Goal: Information Seeking & Learning: Learn about a topic

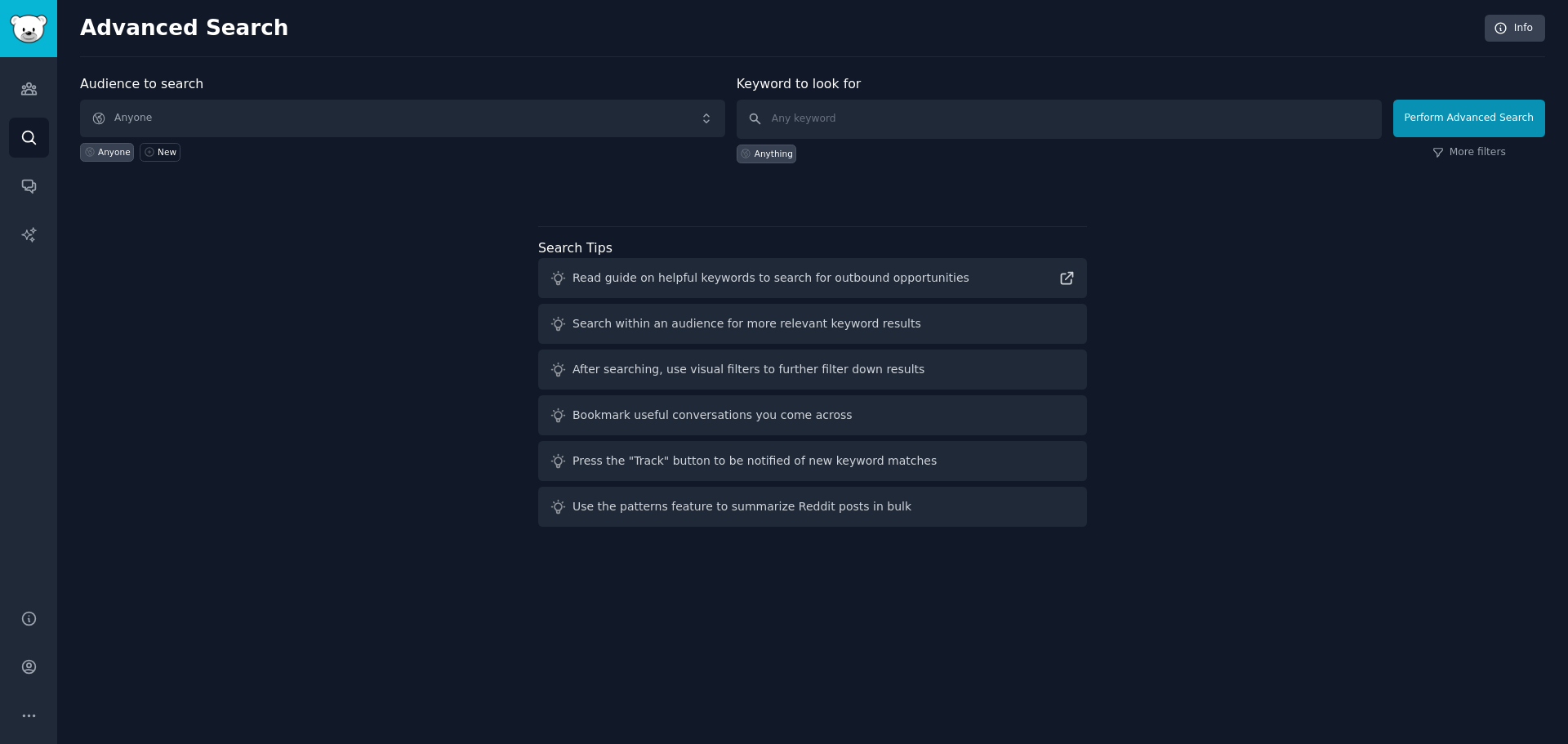
click at [1349, 315] on div "Audience to search Anyone Anyone New Keyword to look for Anything Perform Advan…" at bounding box center [812, 304] width 1465 height 459
click at [1411, 385] on div "Audience to search Anyone Anyone New Keyword to look for Anything Perform Advan…" at bounding box center [812, 304] width 1465 height 459
click at [248, 407] on div "Audience to search Anyone Anyone New Keyword to look for Anything Perform Advan…" at bounding box center [812, 304] width 1465 height 459
click at [1382, 303] on div "Audience to search Anyone Anyone New Keyword to look for Anything Perform Advan…" at bounding box center [812, 304] width 1465 height 459
click at [38, 87] on link "Audiences" at bounding box center [29, 88] width 40 height 40
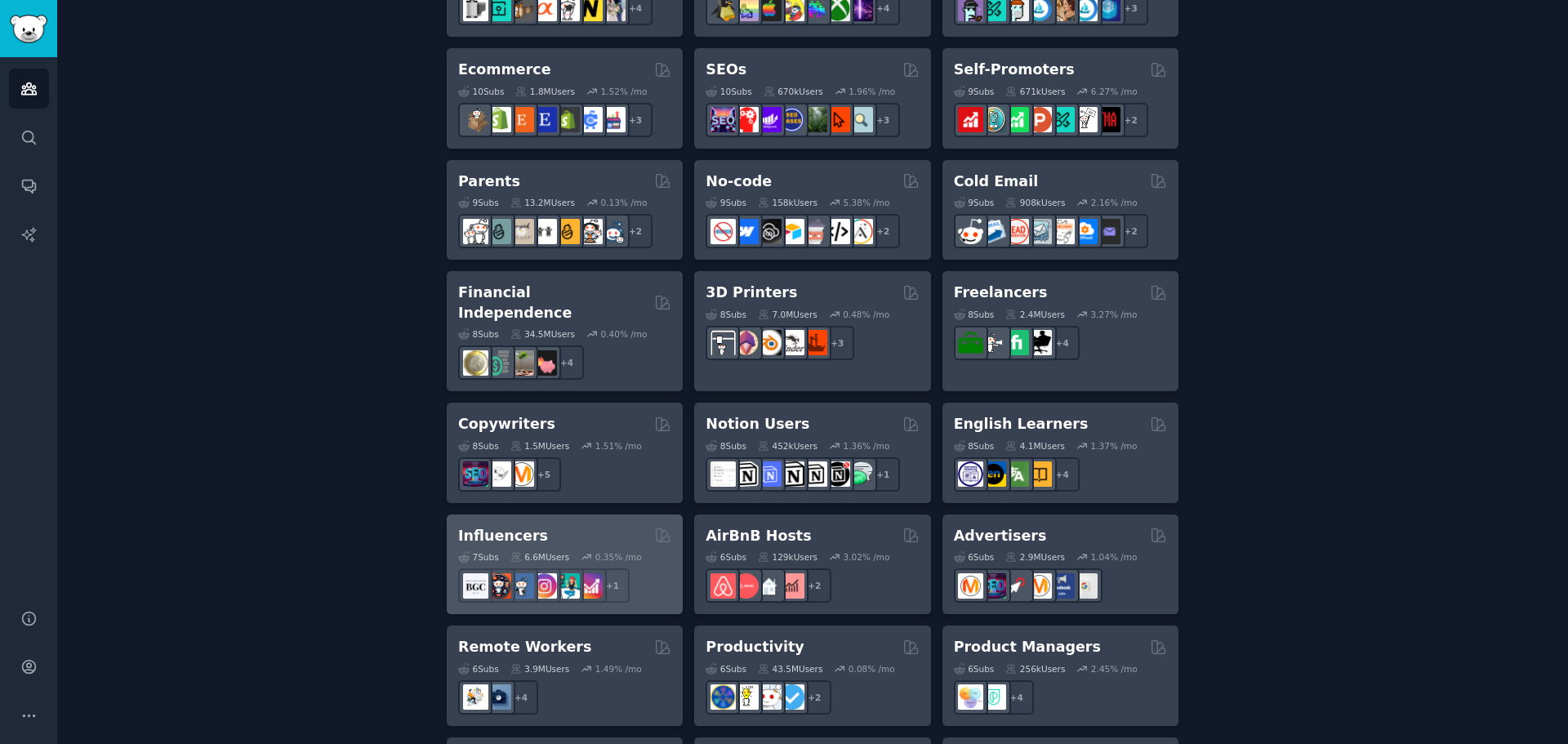
scroll to position [950, 0]
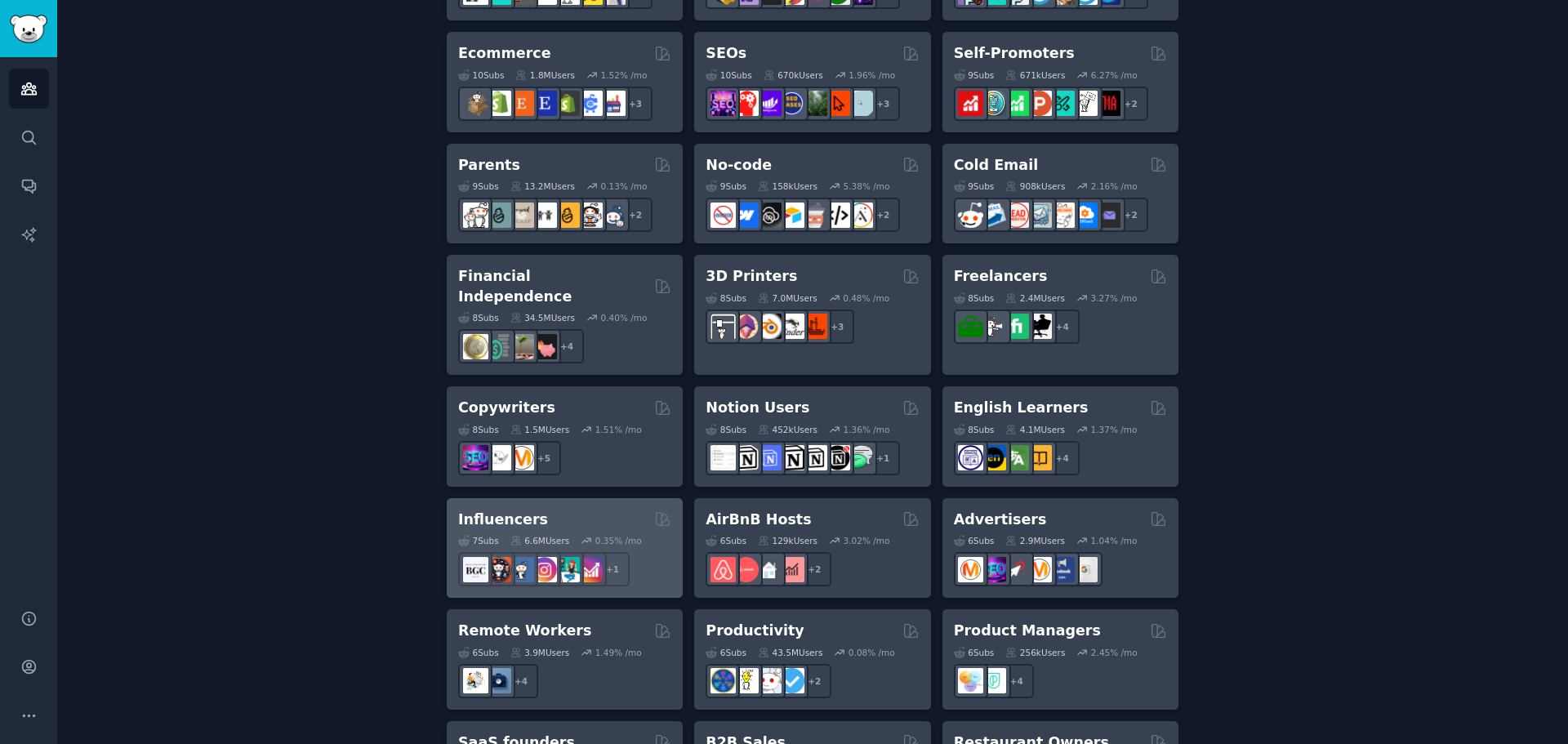
click at [497, 509] on h2 "Influencers" at bounding box center [503, 519] width 90 height 21
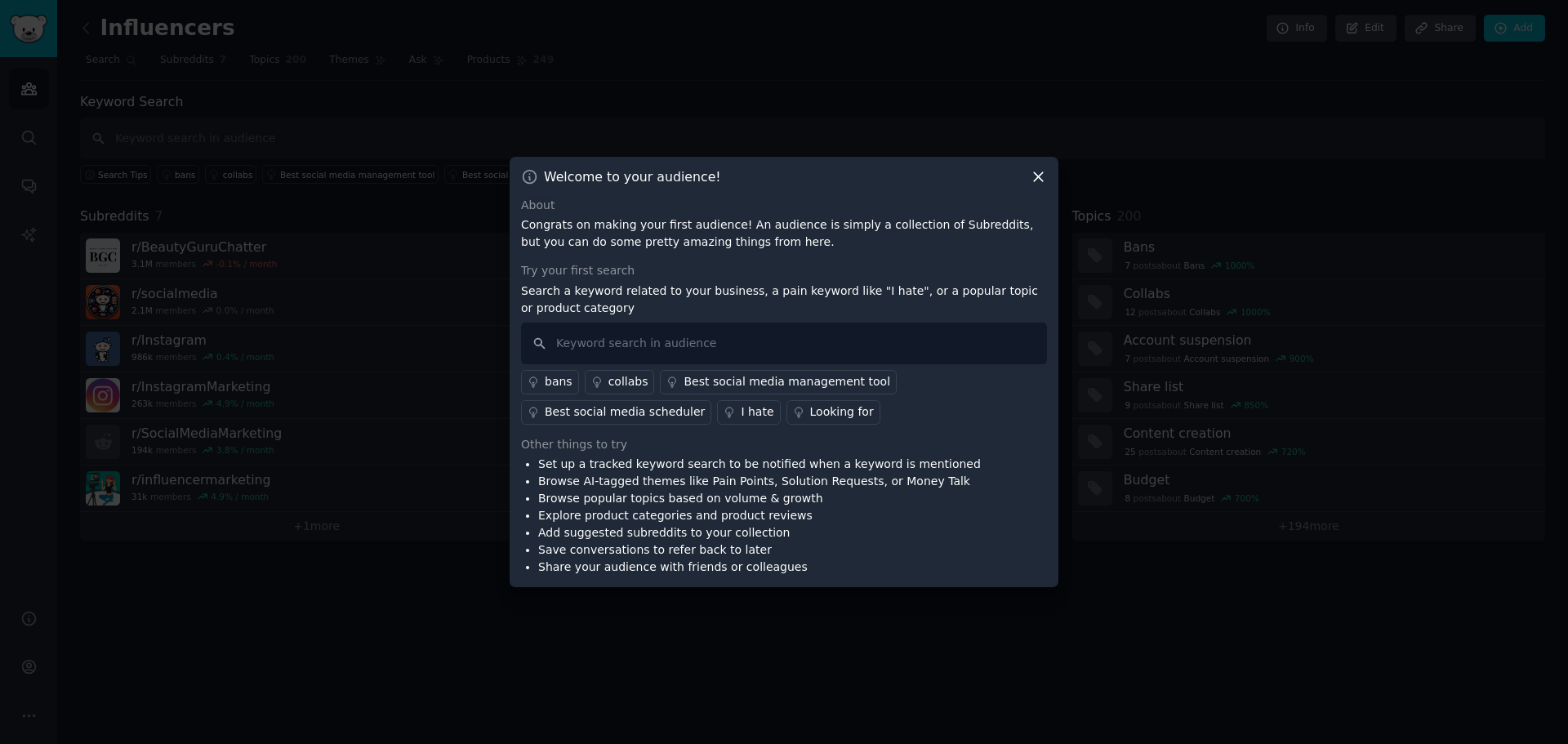
click at [1037, 180] on icon at bounding box center [1038, 176] width 17 height 17
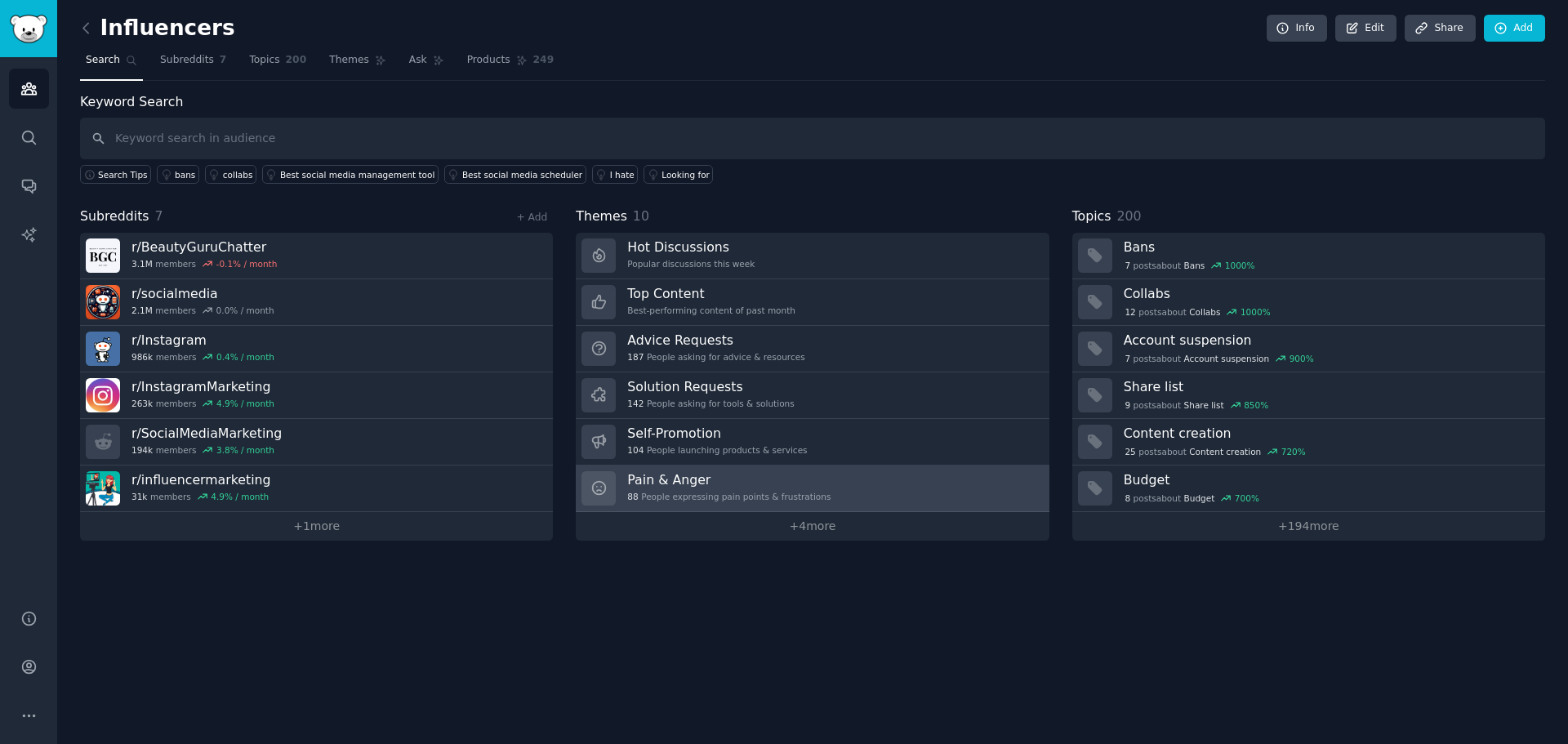
click at [698, 500] on div "88 People expressing pain points & frustrations" at bounding box center [728, 497] width 203 height 12
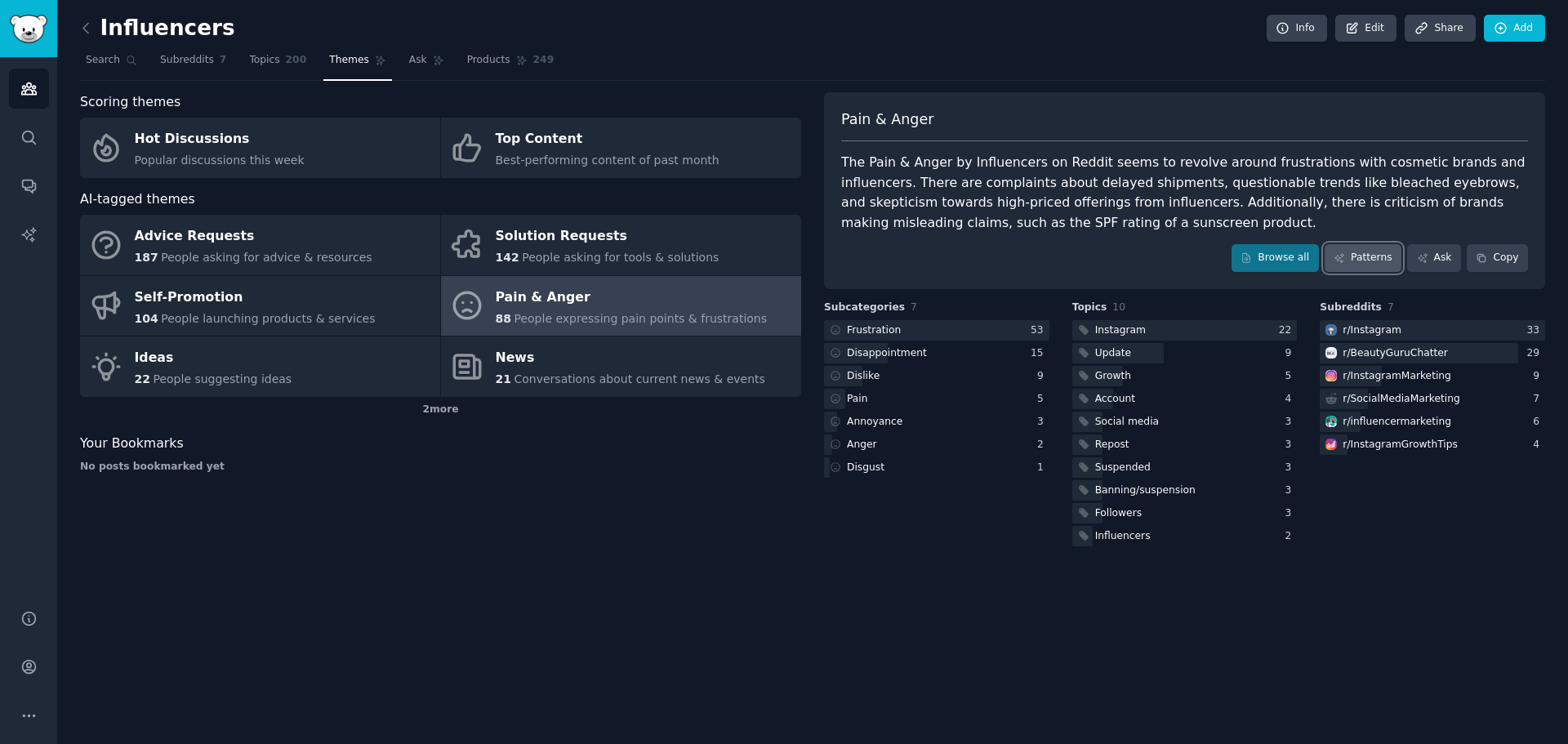
click at [1372, 266] on link "Patterns" at bounding box center [1362, 258] width 77 height 28
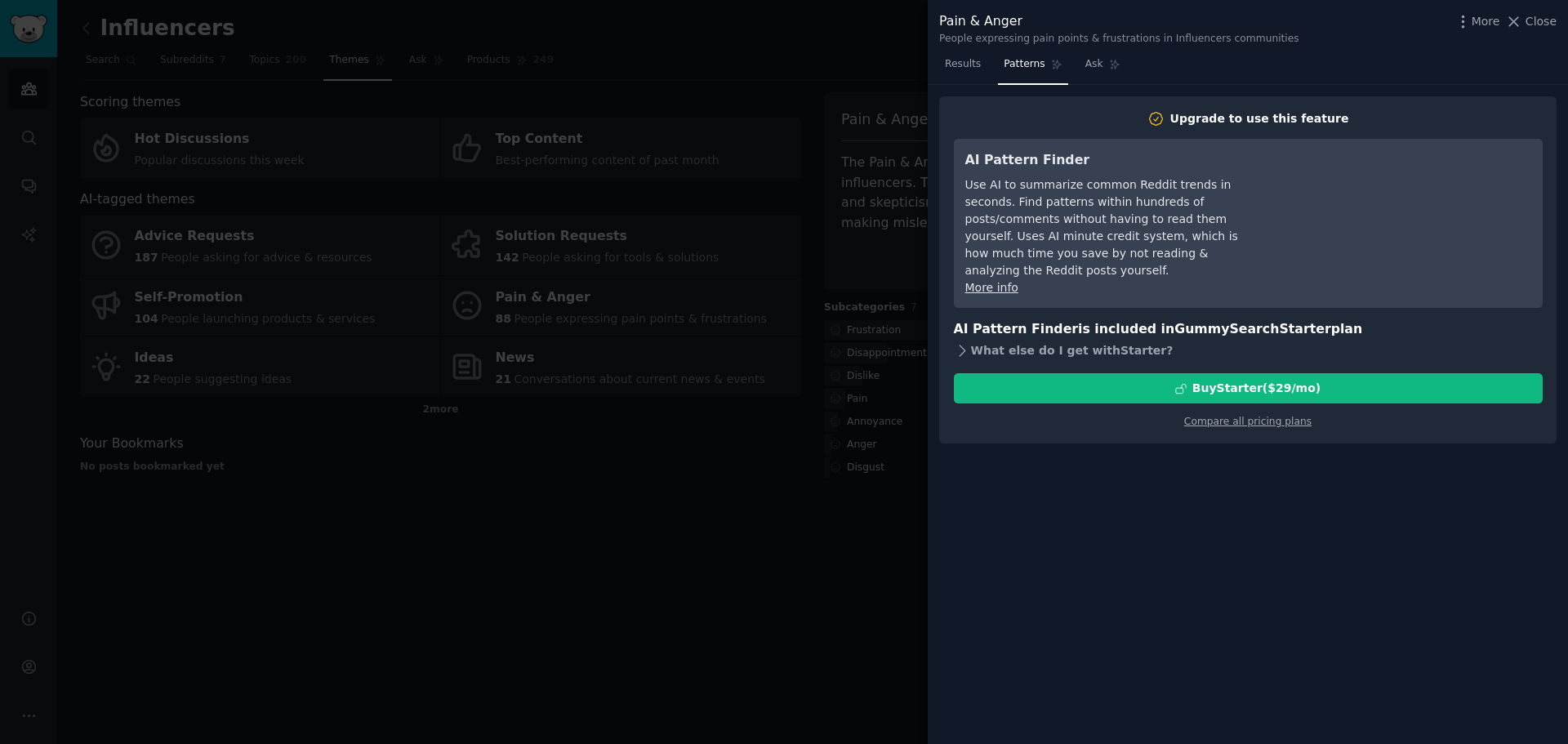
click at [963, 342] on icon at bounding box center [962, 351] width 17 height 17
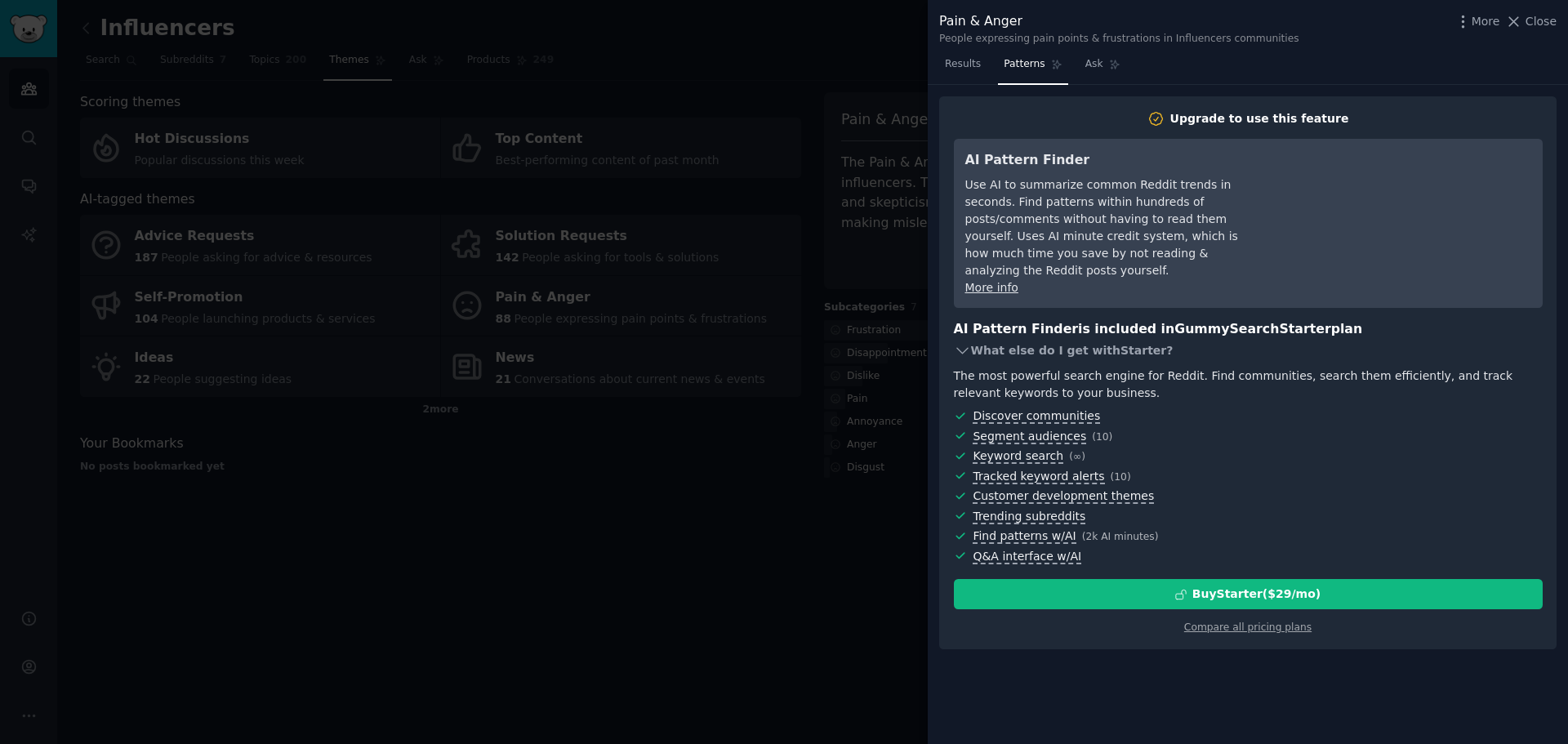
click at [968, 342] on icon at bounding box center [962, 351] width 17 height 17
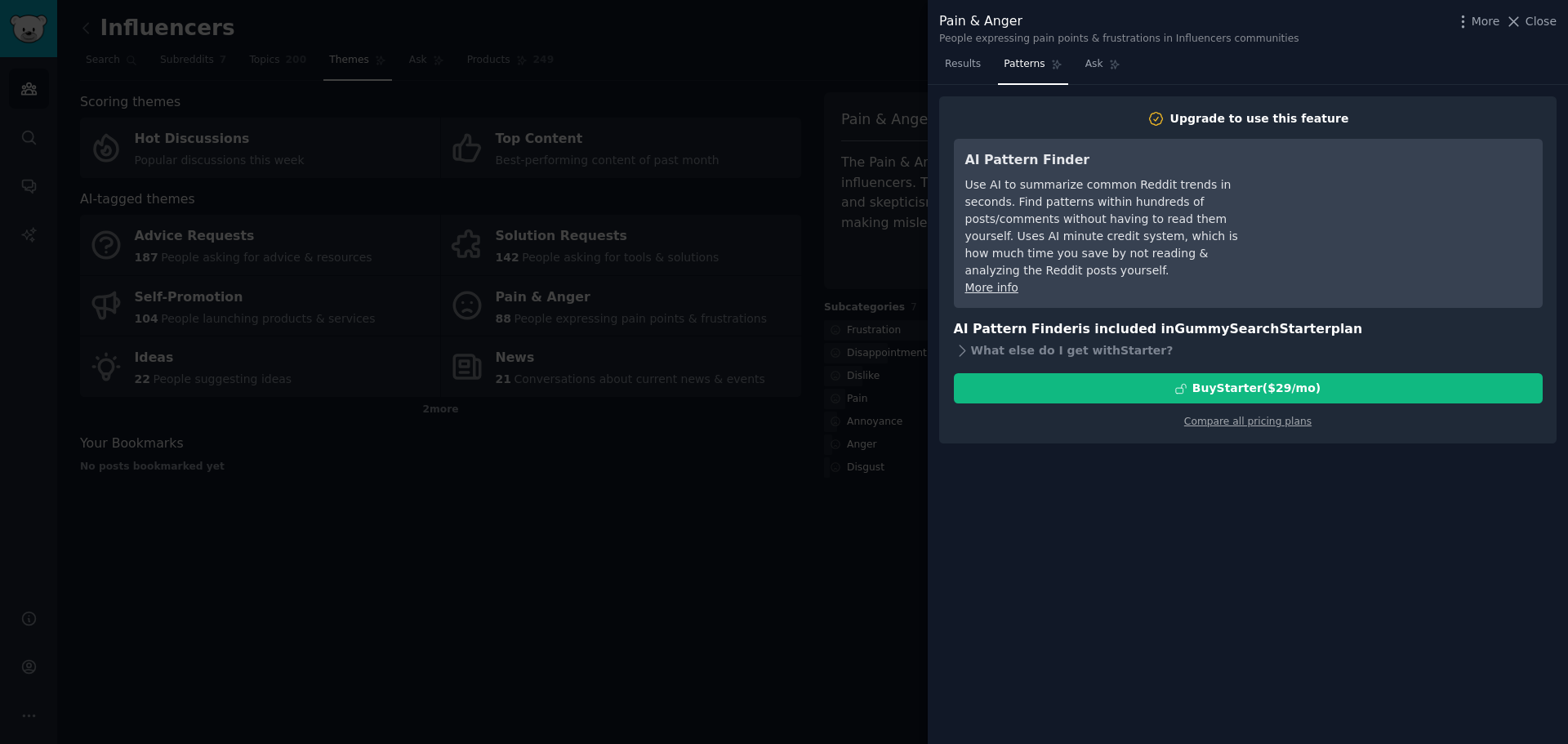
click at [767, 546] on div at bounding box center [784, 372] width 1568 height 744
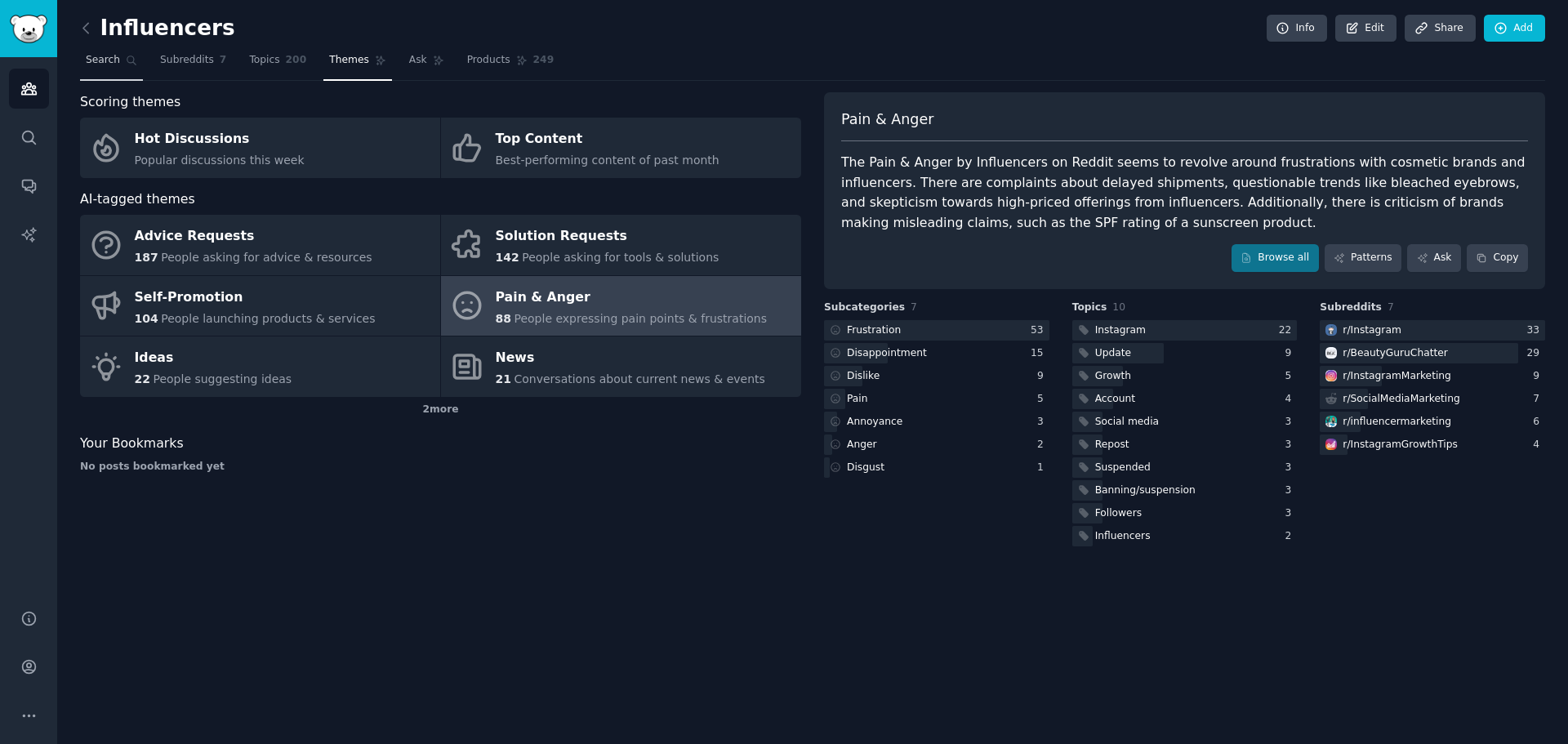
click at [96, 65] on span "Search" at bounding box center [103, 61] width 35 height 15
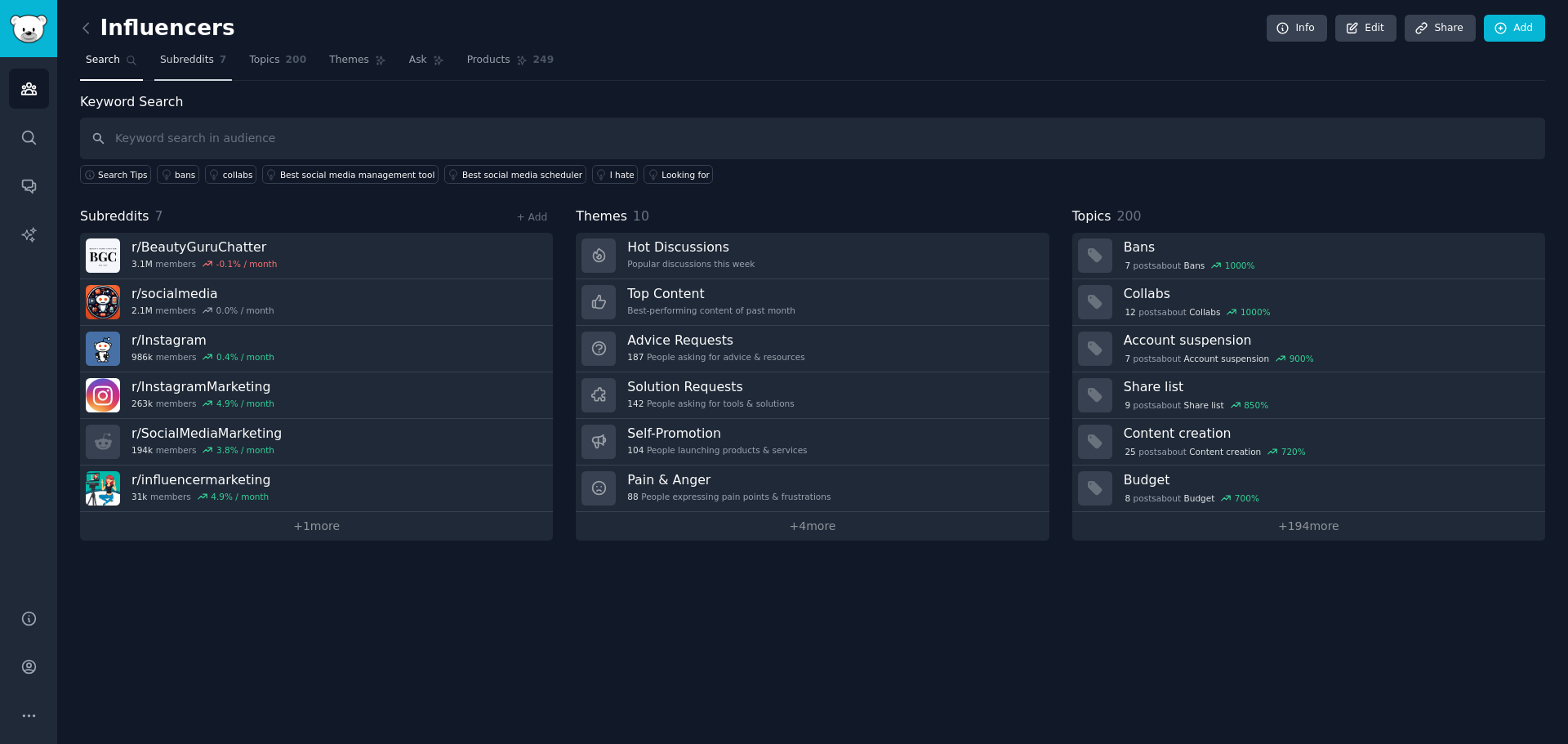
click at [195, 61] on span "Subreddits" at bounding box center [188, 61] width 54 height 15
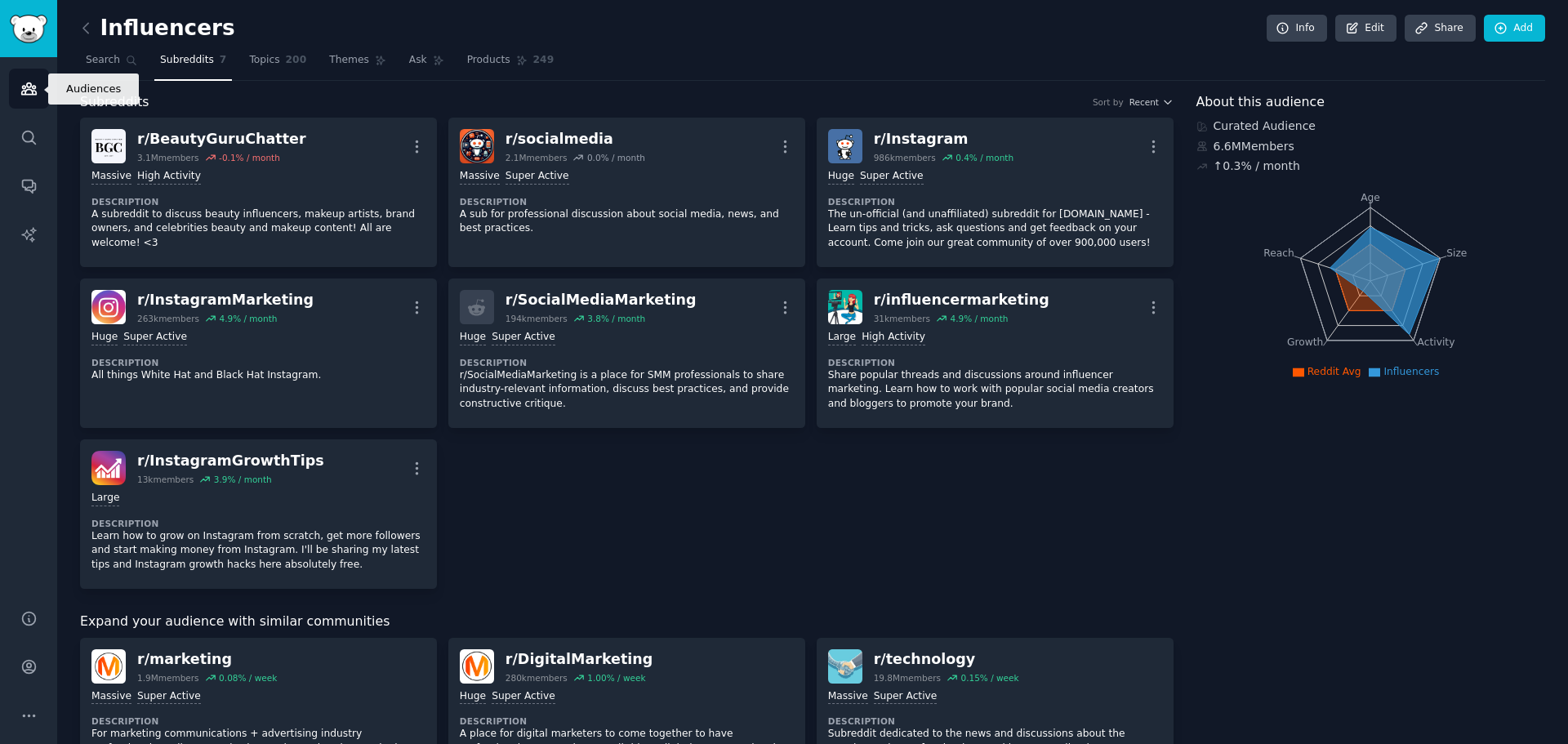
click at [33, 88] on icon "Sidebar" at bounding box center [29, 89] width 15 height 12
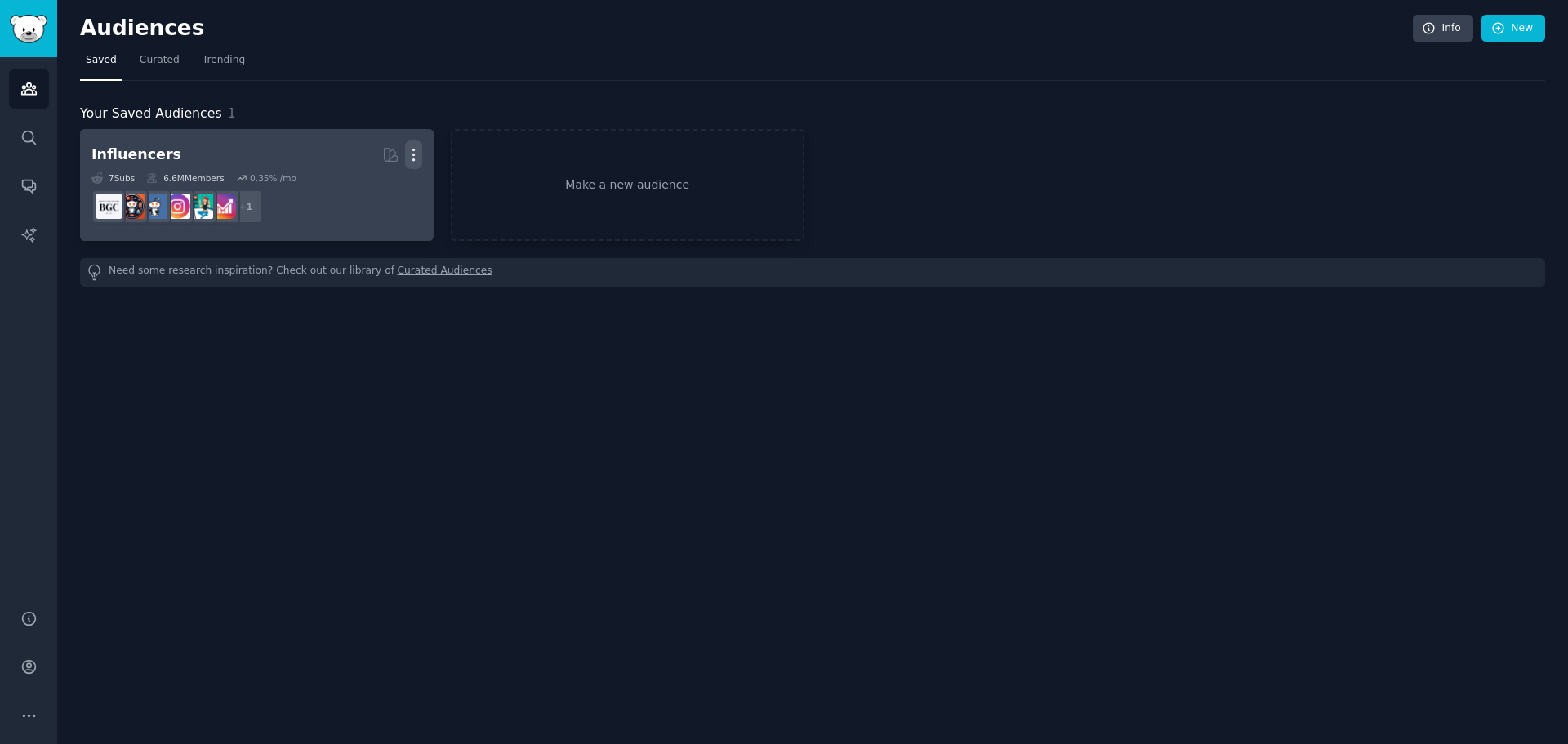
click at [420, 151] on icon "button" at bounding box center [413, 155] width 17 height 17
click at [360, 185] on p "Delete" at bounding box center [369, 188] width 38 height 17
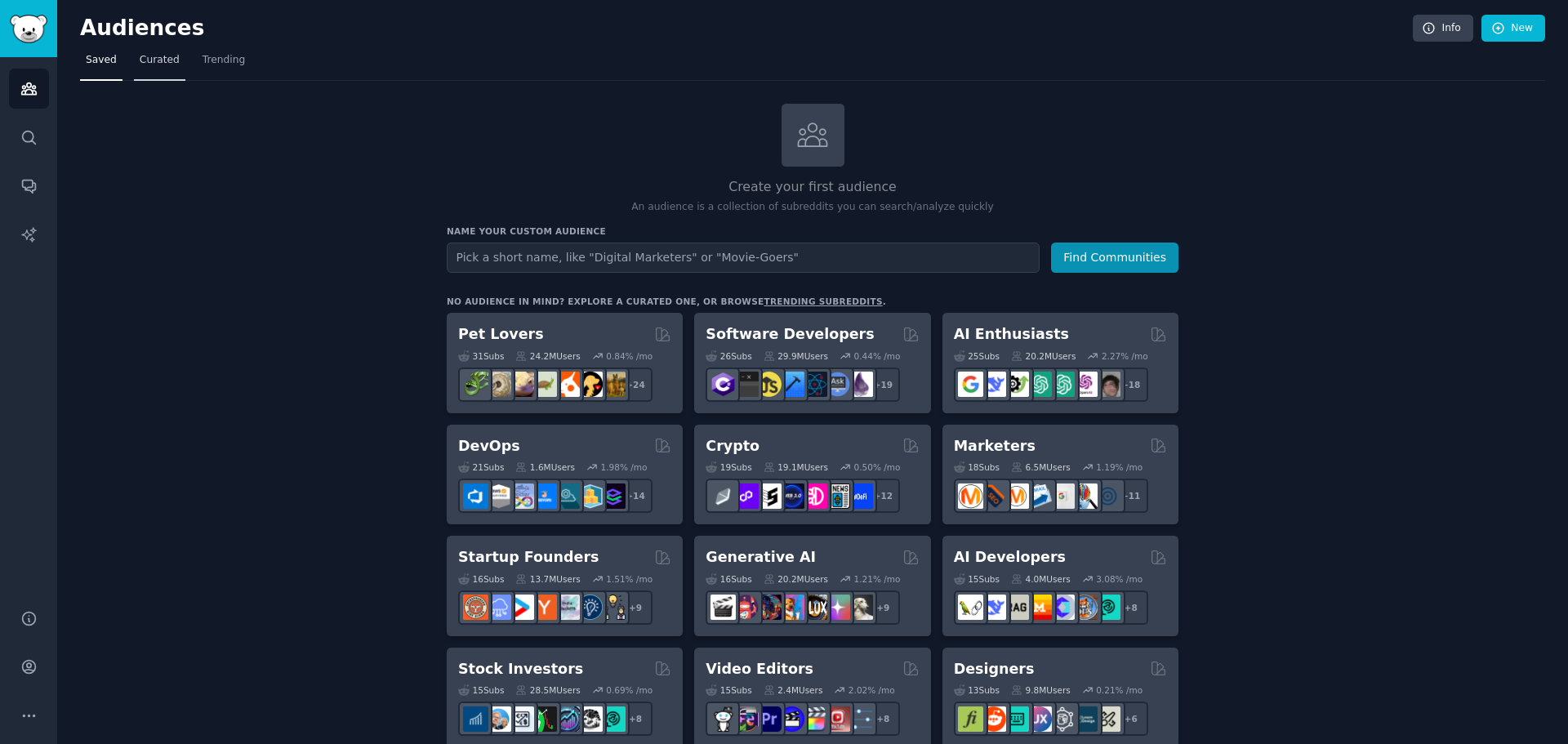
click at [170, 70] on link "Curated" at bounding box center [160, 64] width 52 height 34
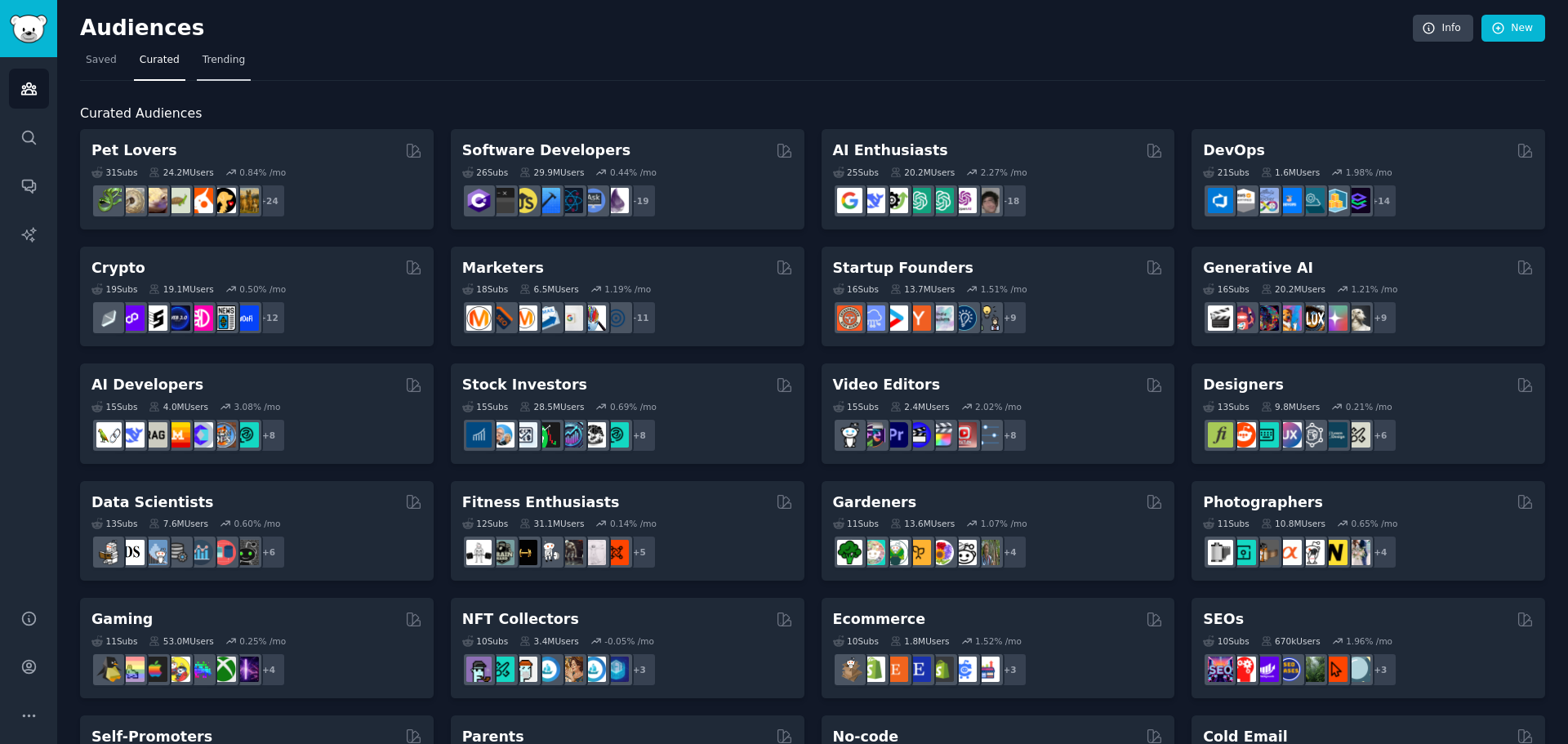
click at [202, 63] on span "Trending" at bounding box center [224, 61] width 43 height 15
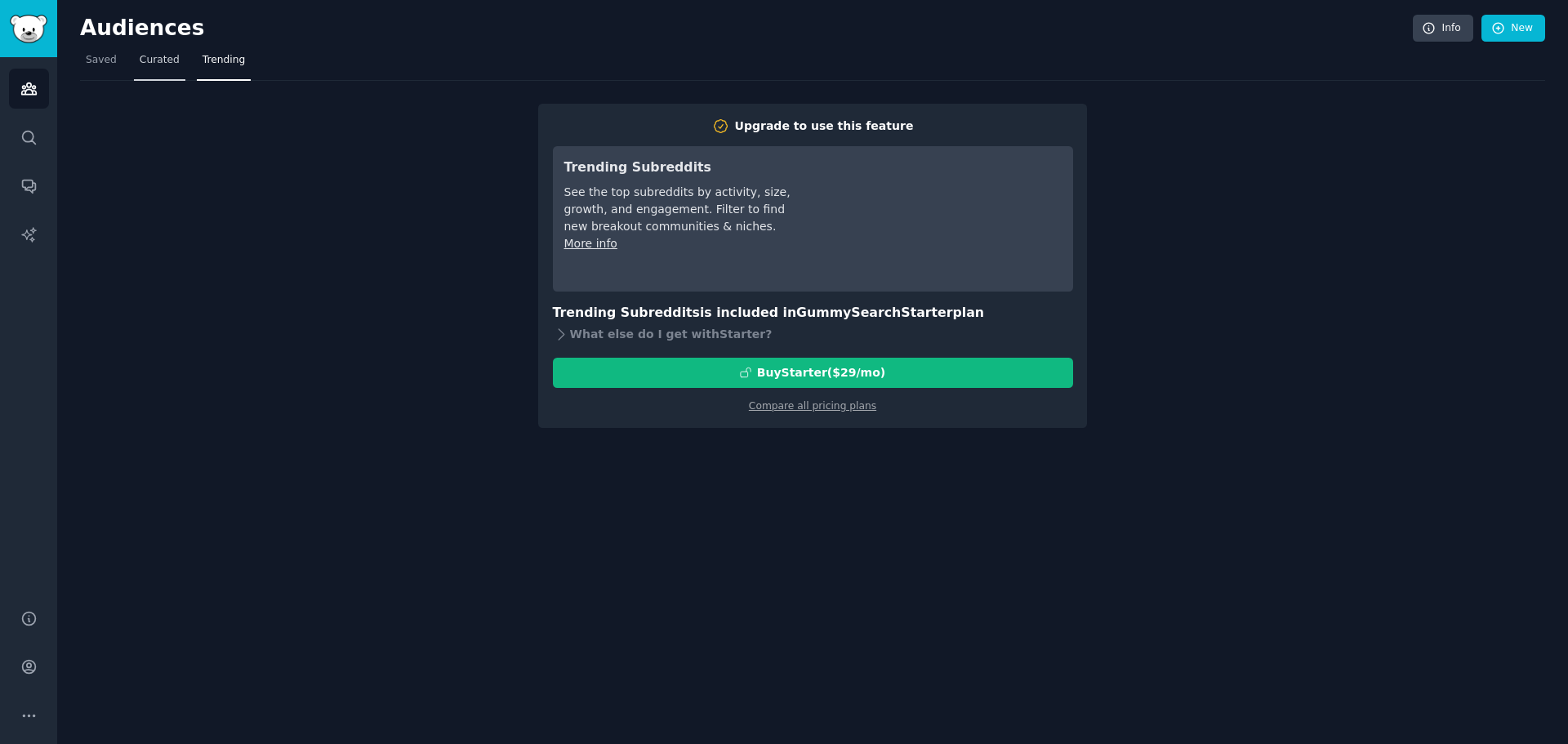
click at [148, 74] on link "Curated" at bounding box center [160, 64] width 52 height 34
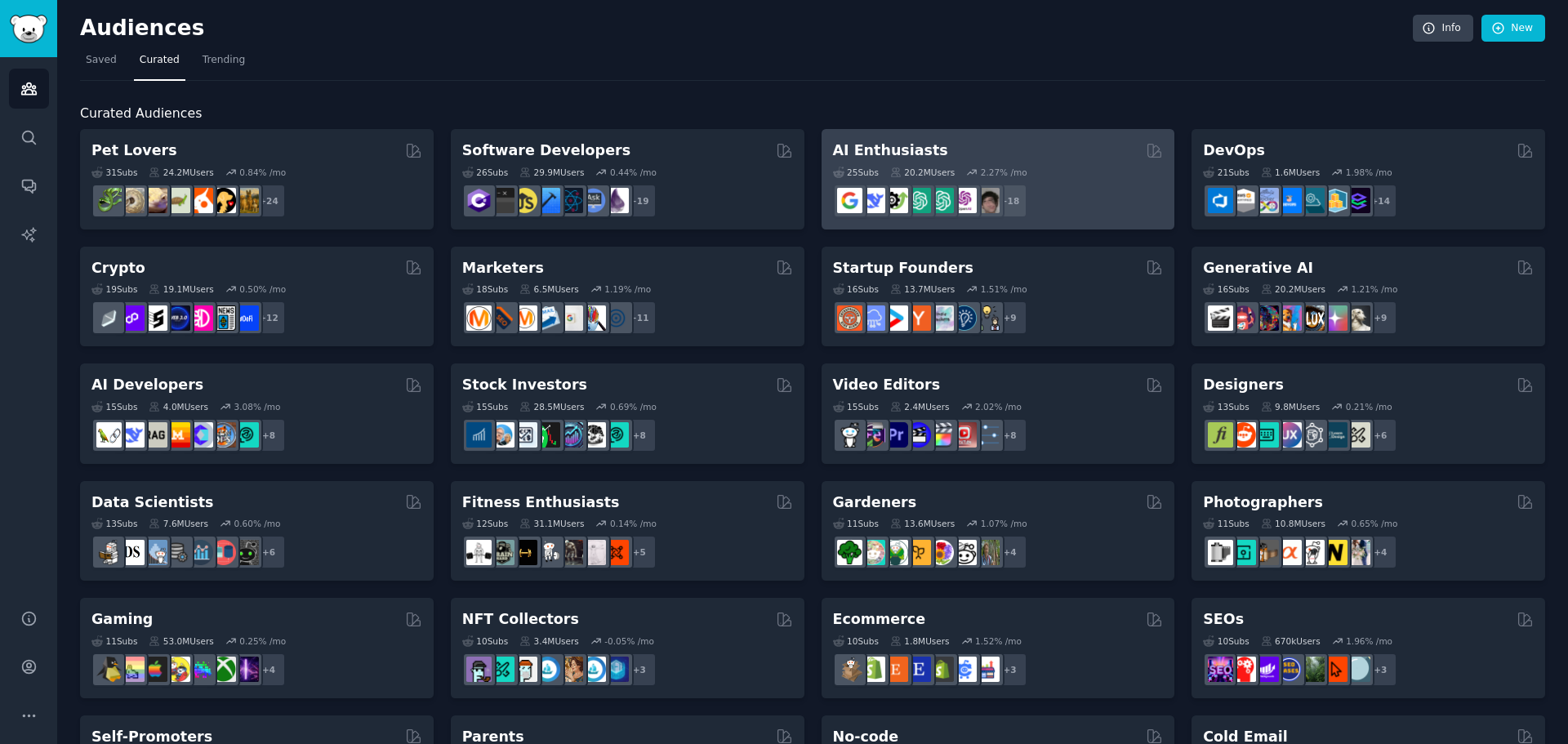
click at [1106, 162] on div "25 Sub s 20.2M Users 2.27 % /mo + 18" at bounding box center [998, 189] width 331 height 57
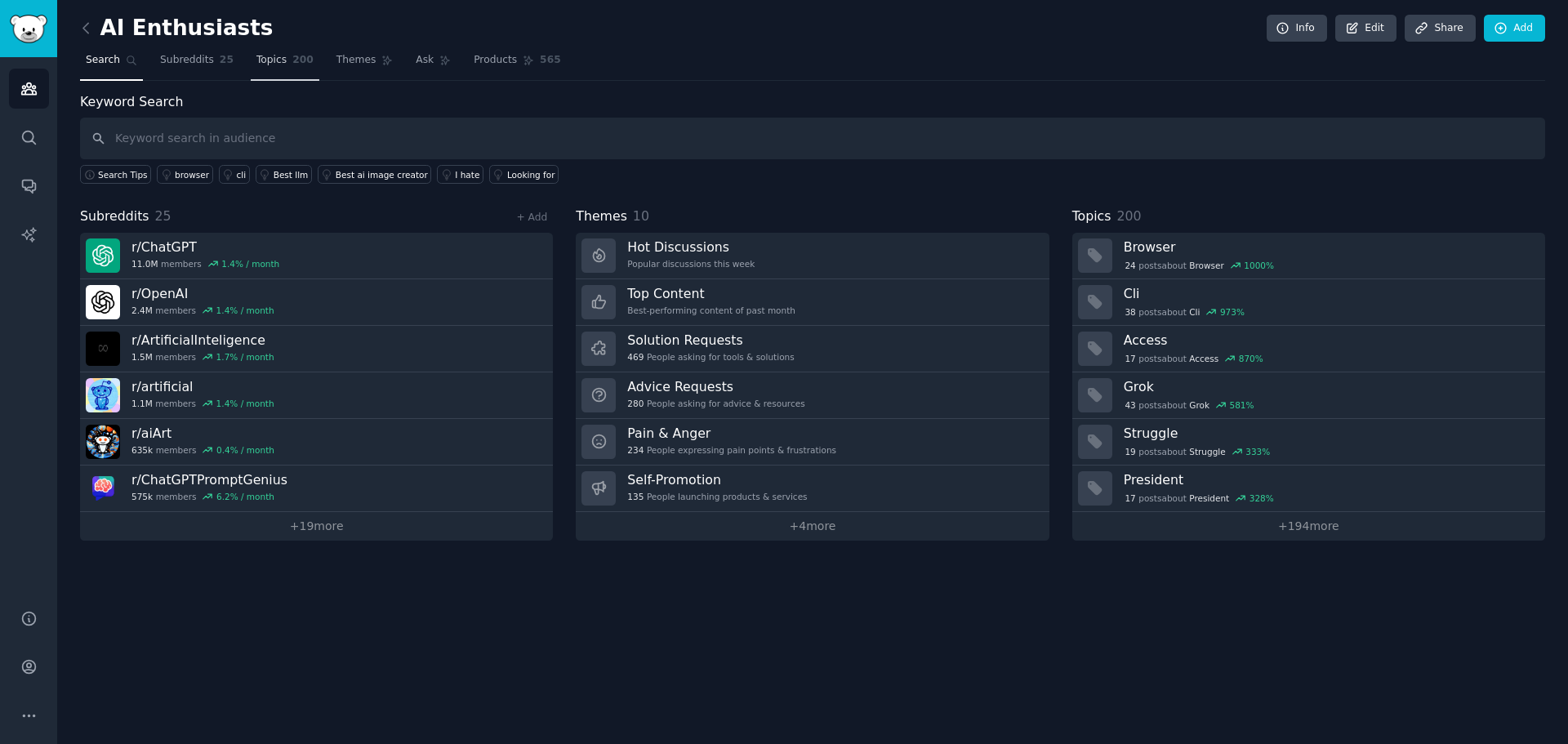
click at [292, 64] on span "200" at bounding box center [303, 61] width 21 height 15
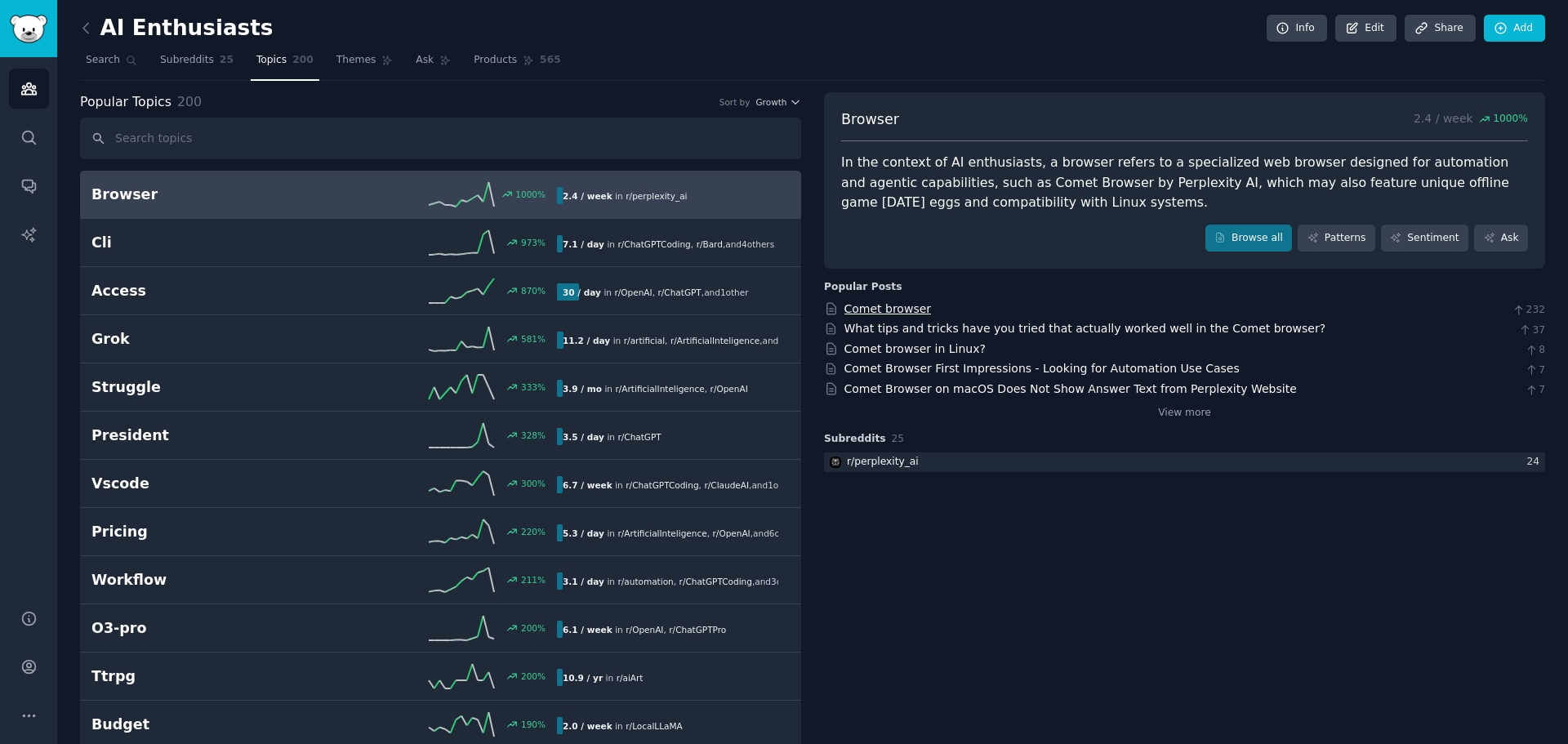
click at [904, 304] on link "Comet browser" at bounding box center [888, 309] width 87 height 13
click at [336, 61] on span "Themes" at bounding box center [356, 61] width 40 height 15
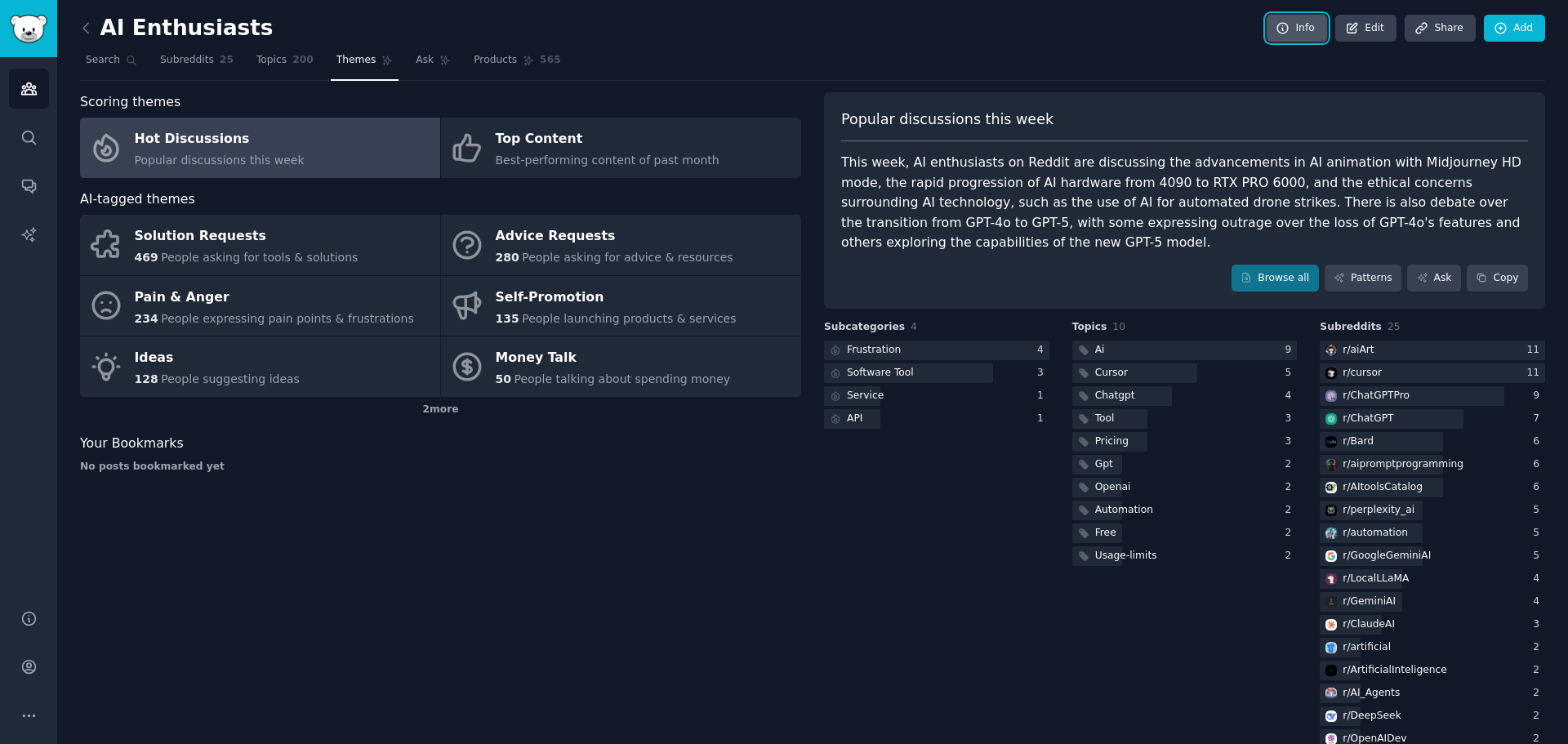
click at [1279, 32] on icon at bounding box center [1283, 29] width 15 height 15
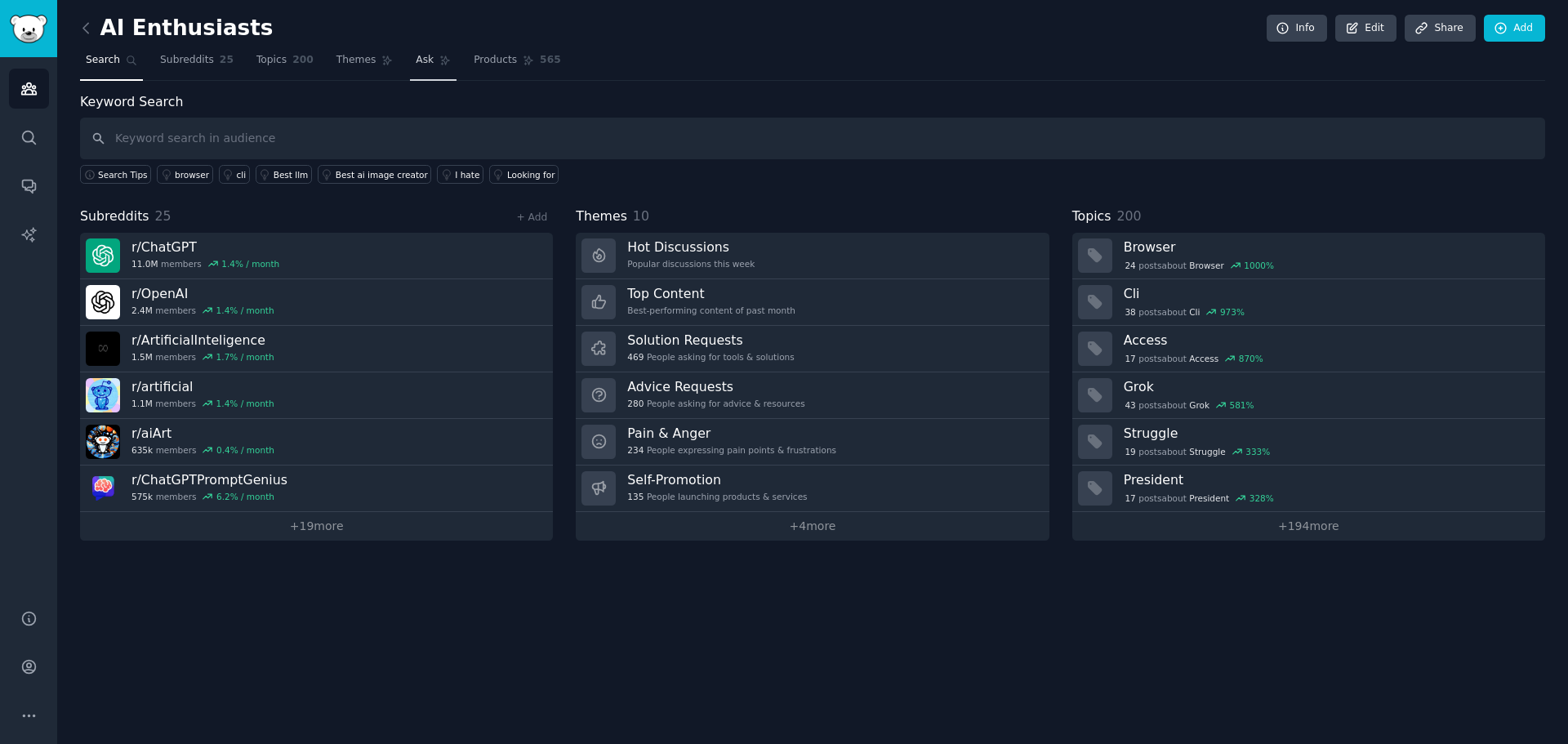
click at [410, 72] on link "Ask" at bounding box center [433, 64] width 47 height 34
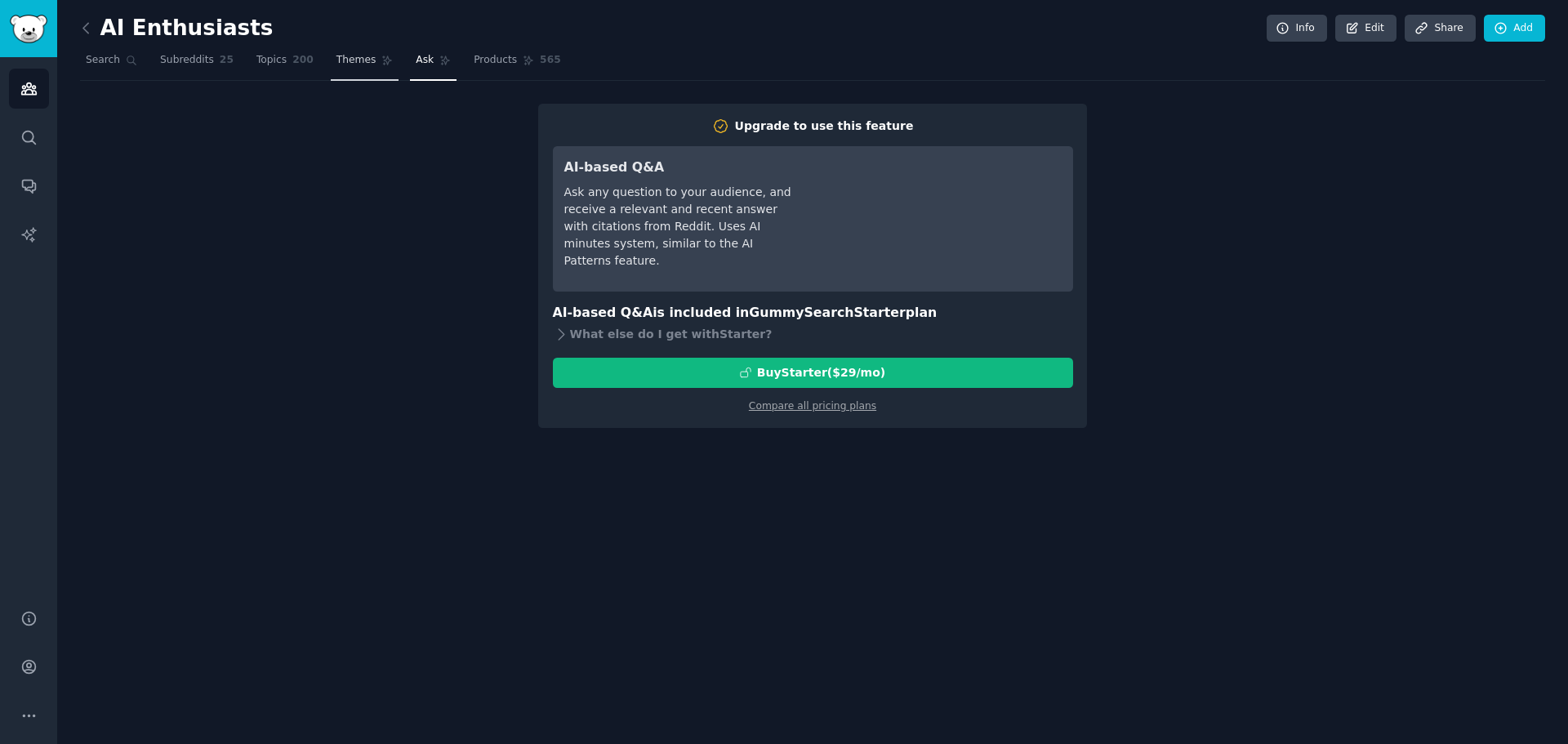
click at [382, 63] on icon at bounding box center [387, 61] width 12 height 12
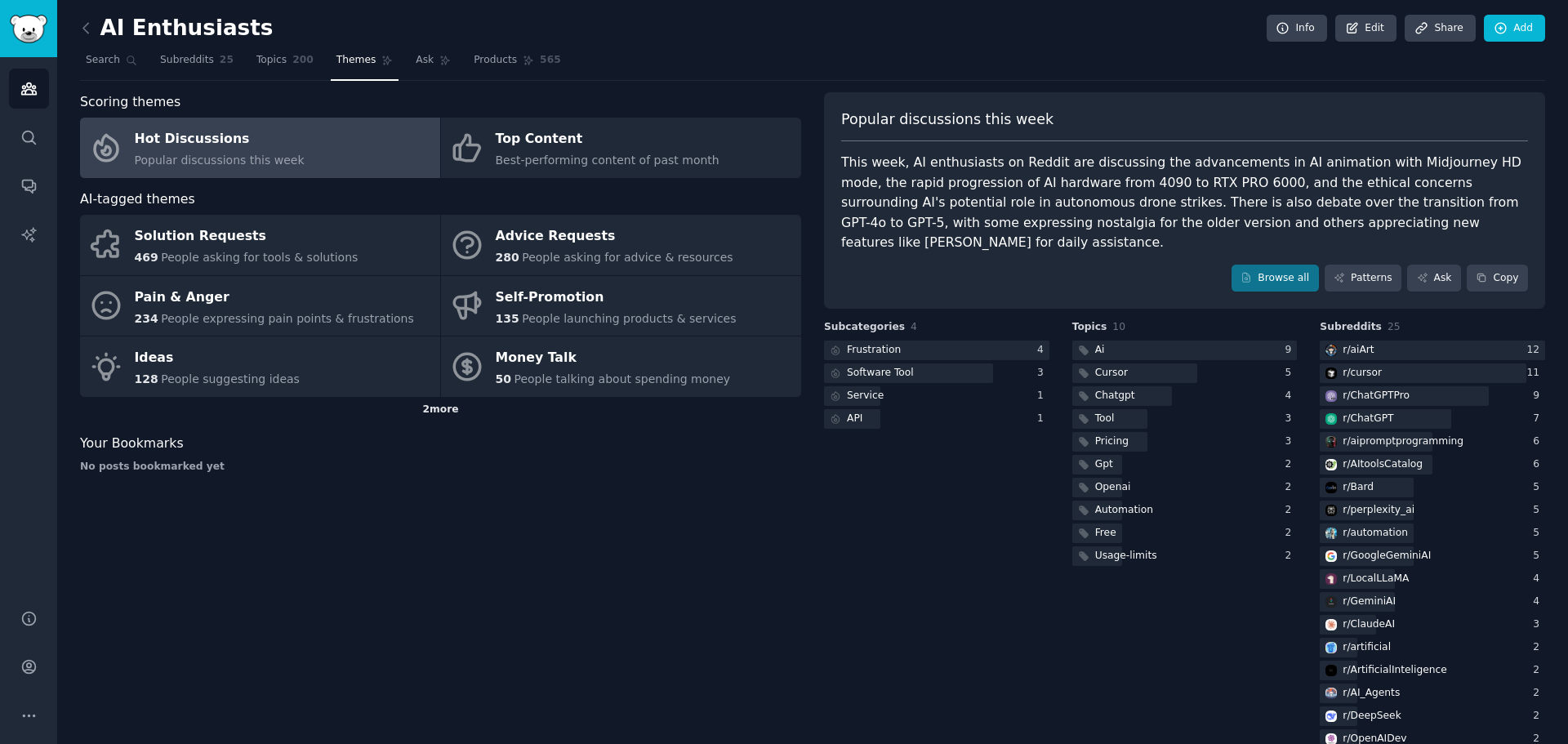
click at [436, 412] on div "2 more" at bounding box center [440, 410] width 721 height 26
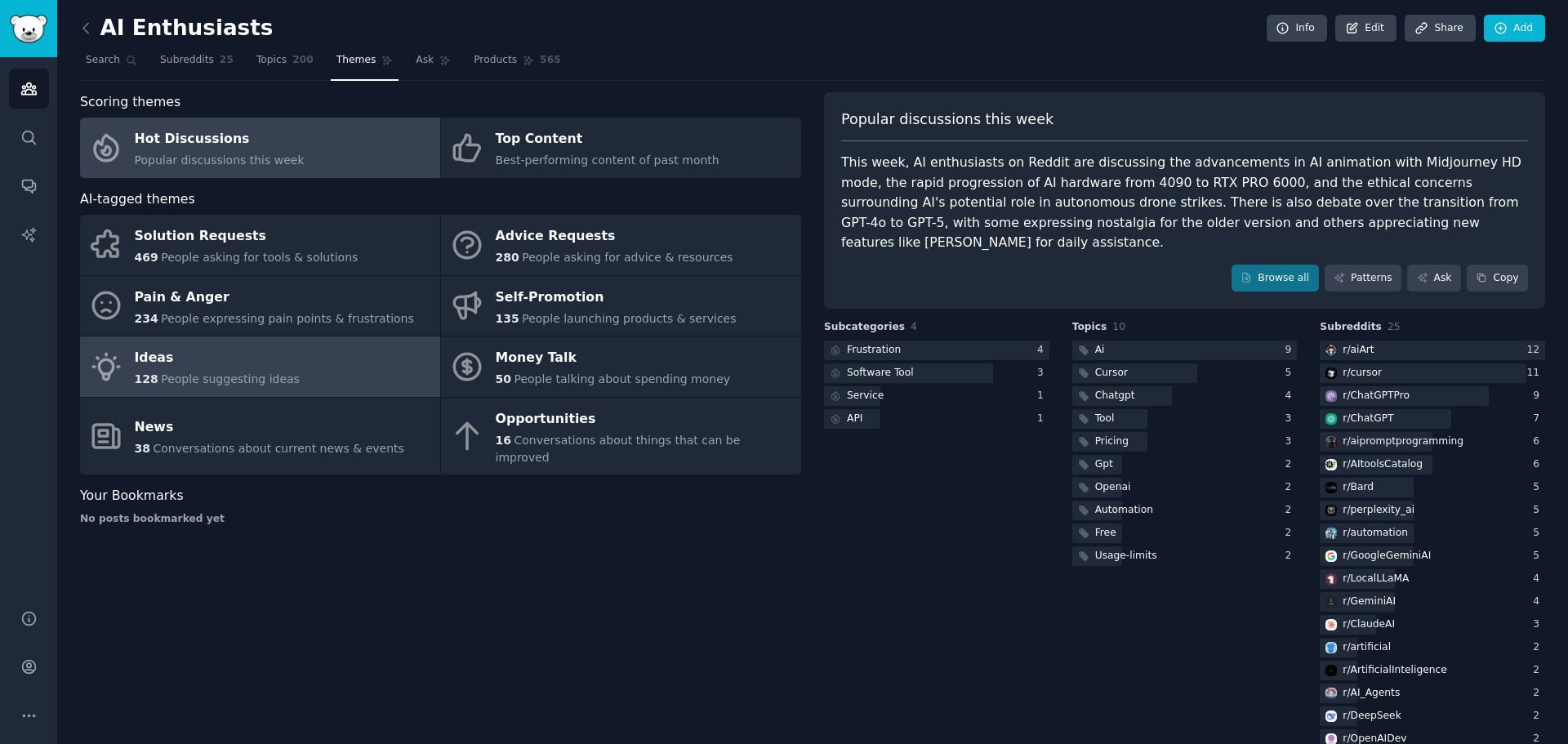
click at [325, 375] on link "Ideas 128 People suggesting ideas" at bounding box center [260, 366] width 360 height 60
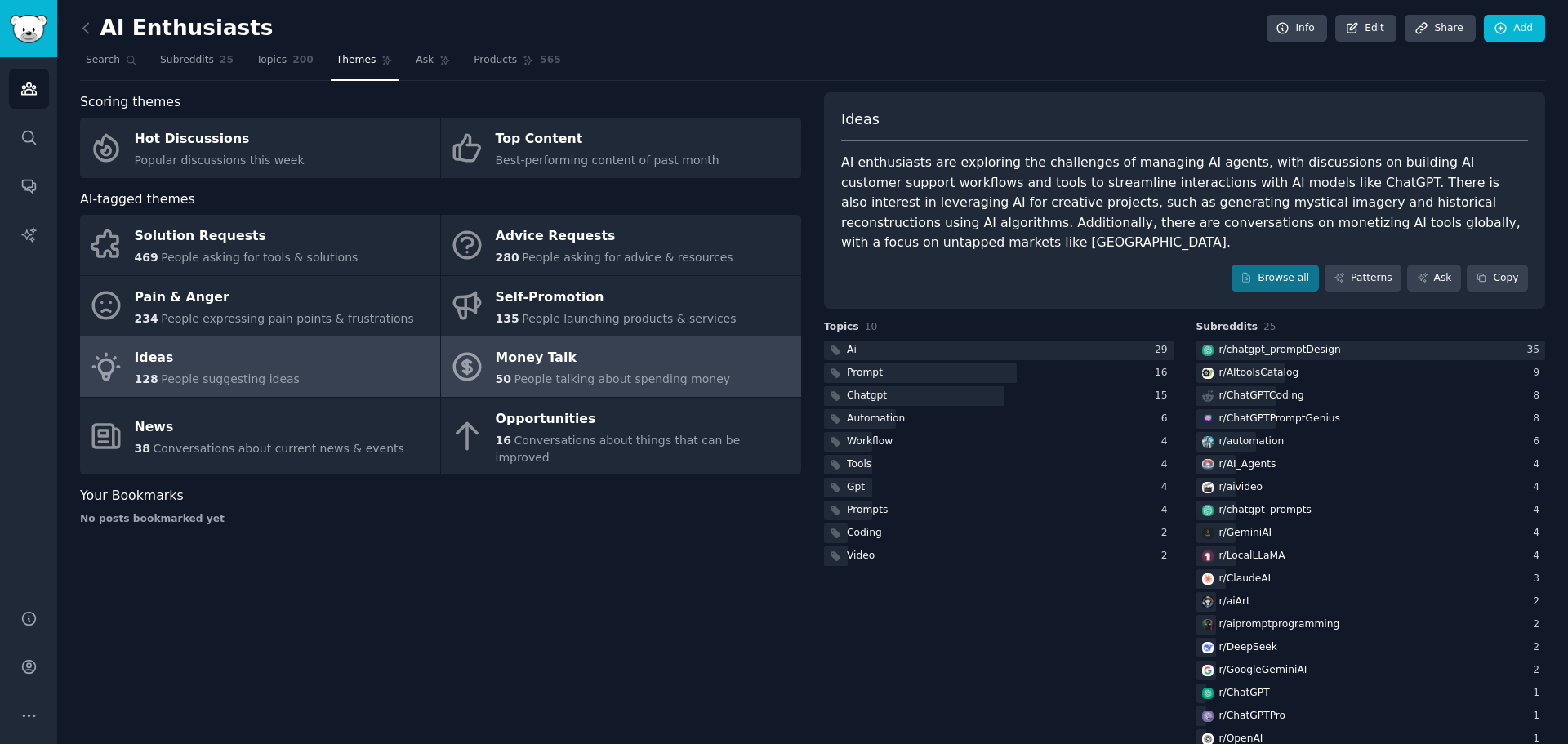
click at [642, 380] on span "People talking about spending money" at bounding box center [621, 379] width 216 height 13
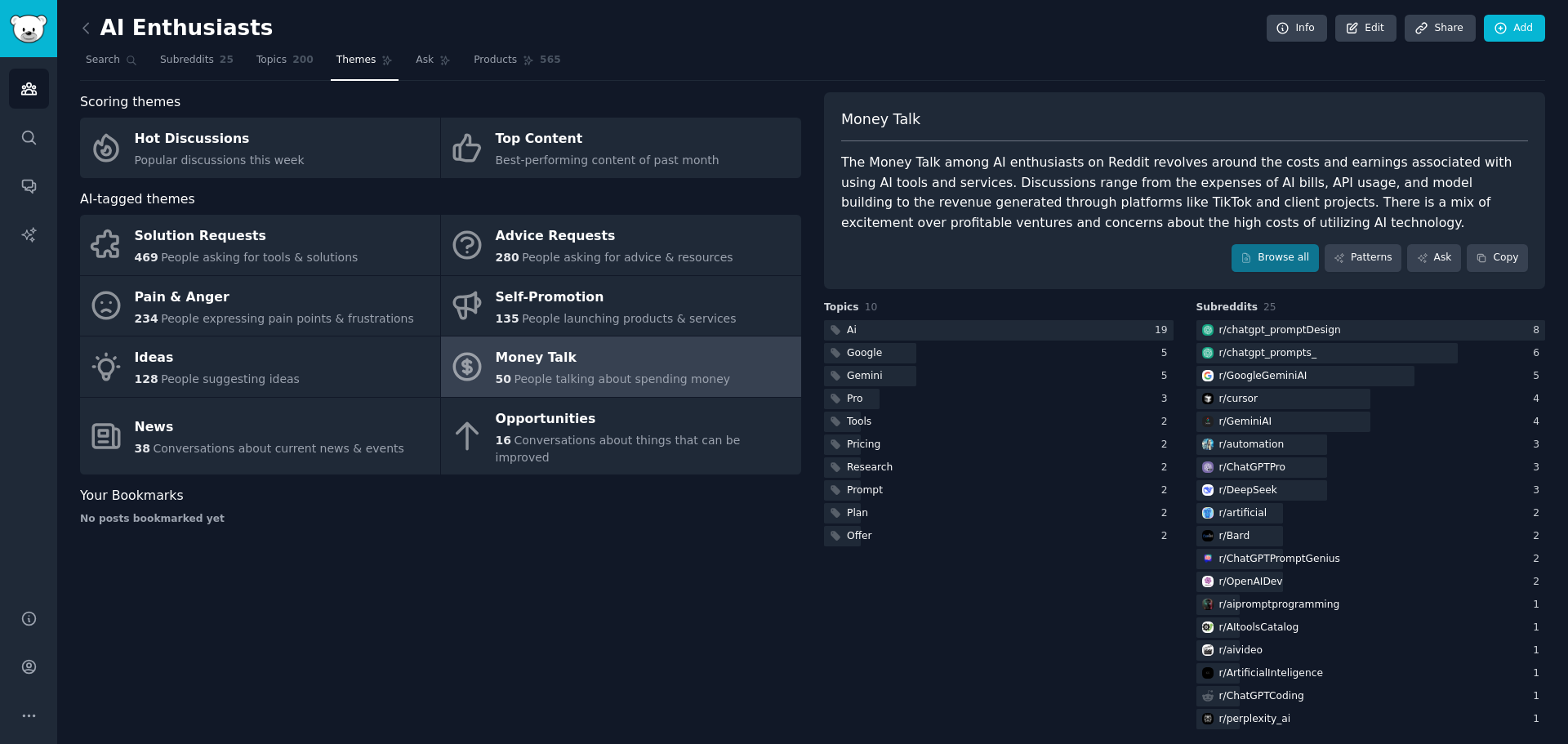
click at [93, 44] on div "AI Enthusiasts Info Edit Share Add" at bounding box center [812, 31] width 1465 height 34
click at [81, 26] on icon at bounding box center [86, 28] width 17 height 17
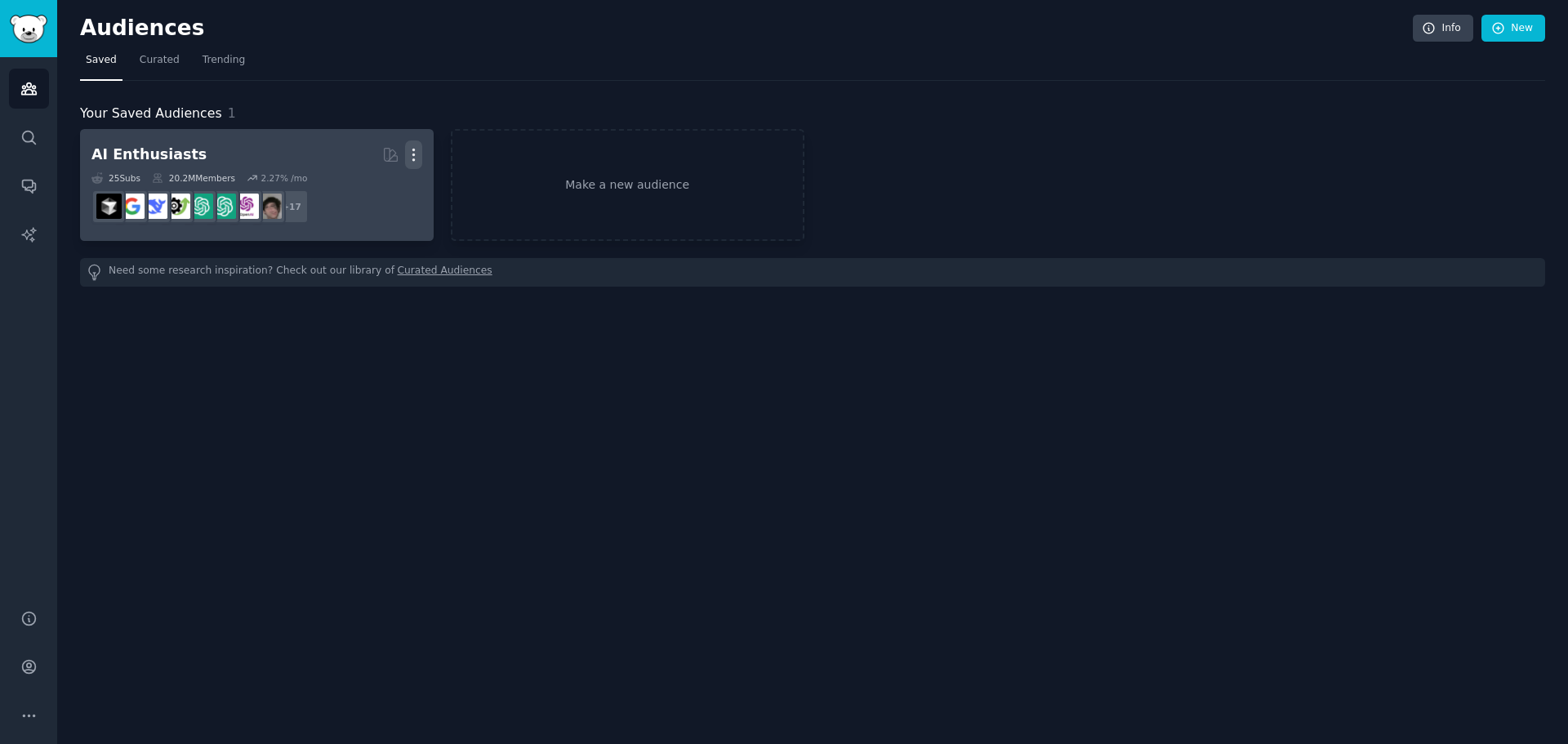
click at [419, 146] on button "More" at bounding box center [413, 155] width 17 height 29
click at [350, 196] on div "Delete" at bounding box center [357, 189] width 77 height 35
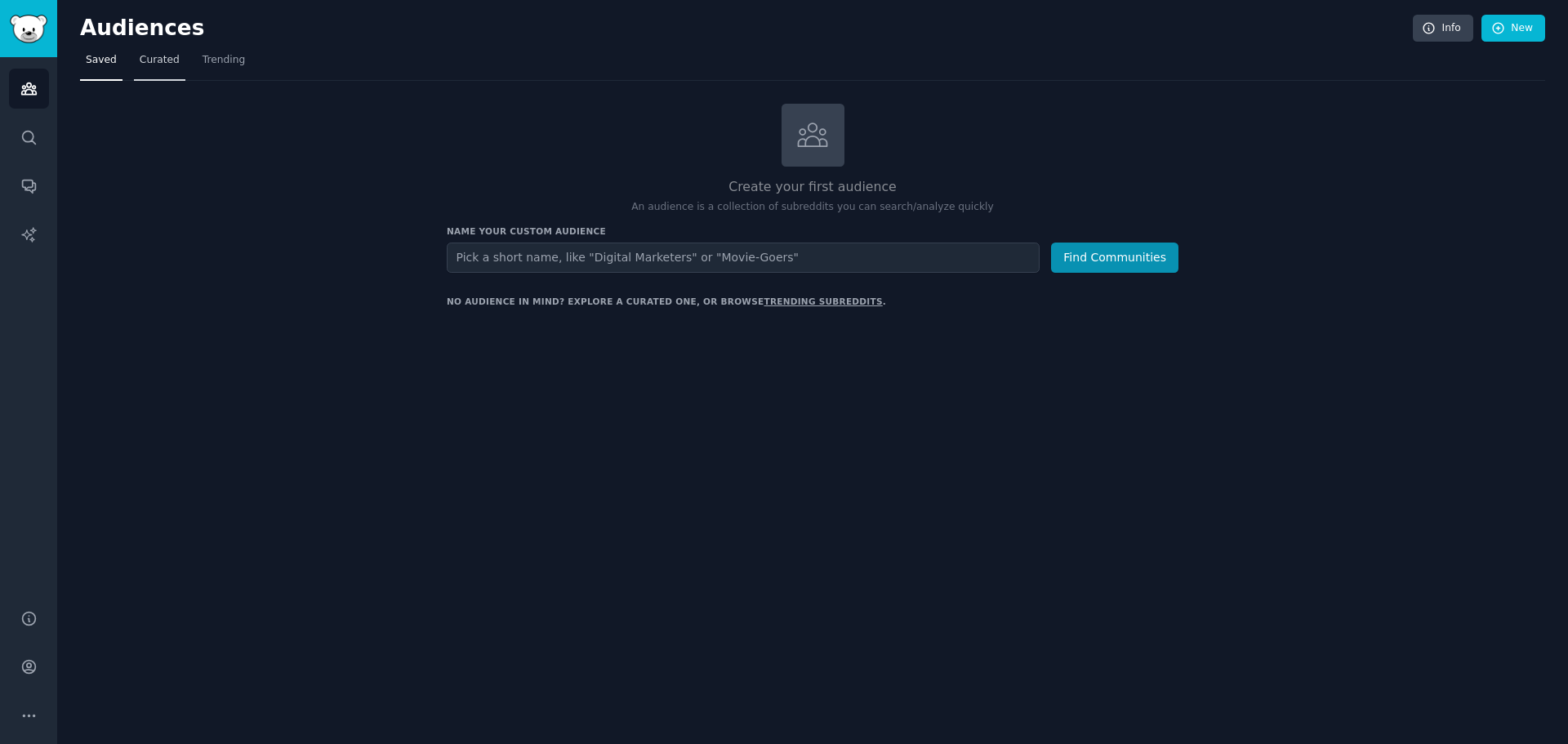
click at [172, 69] on link "Curated" at bounding box center [160, 64] width 52 height 34
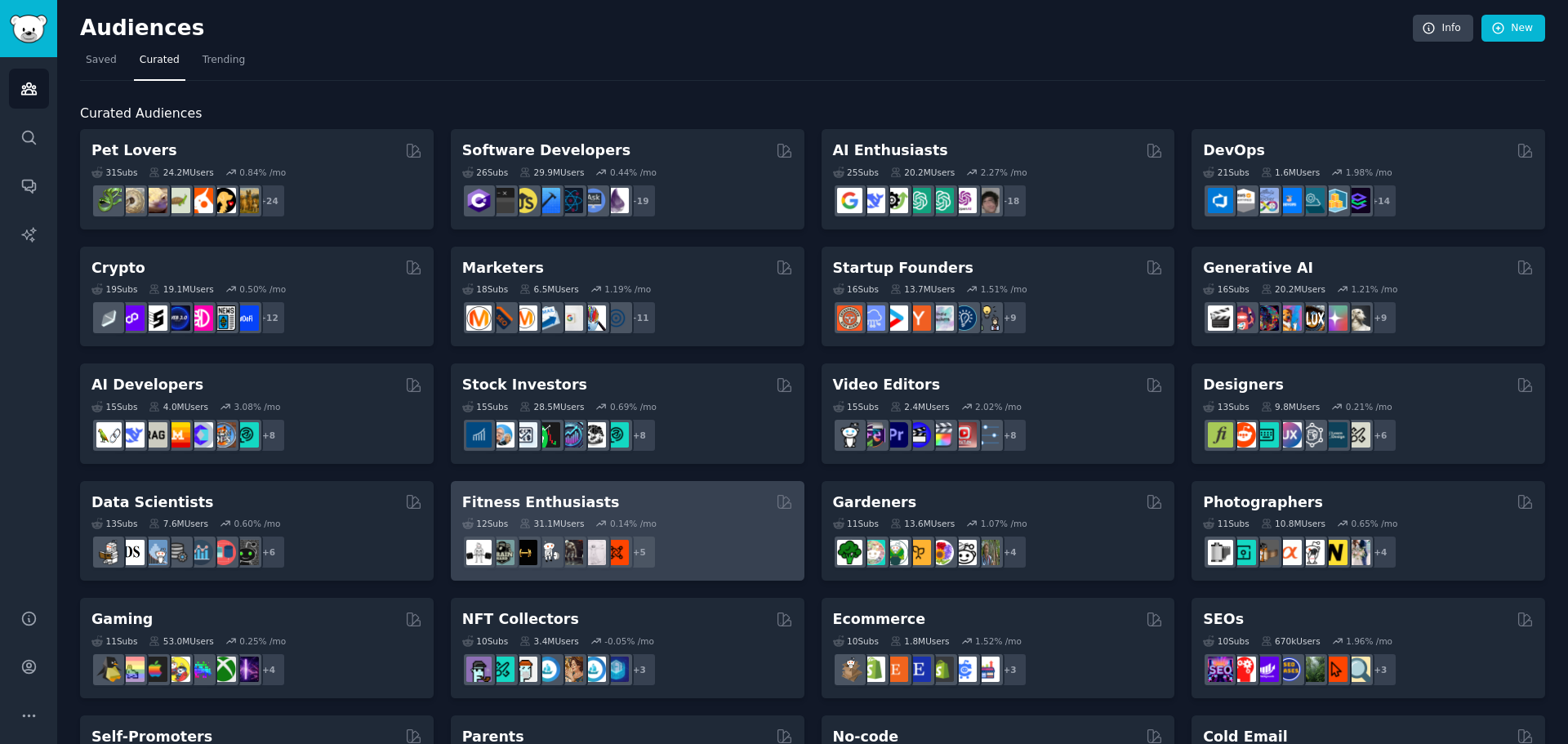
click at [680, 499] on div "Fitness Enthusiasts" at bounding box center [628, 503] width 331 height 21
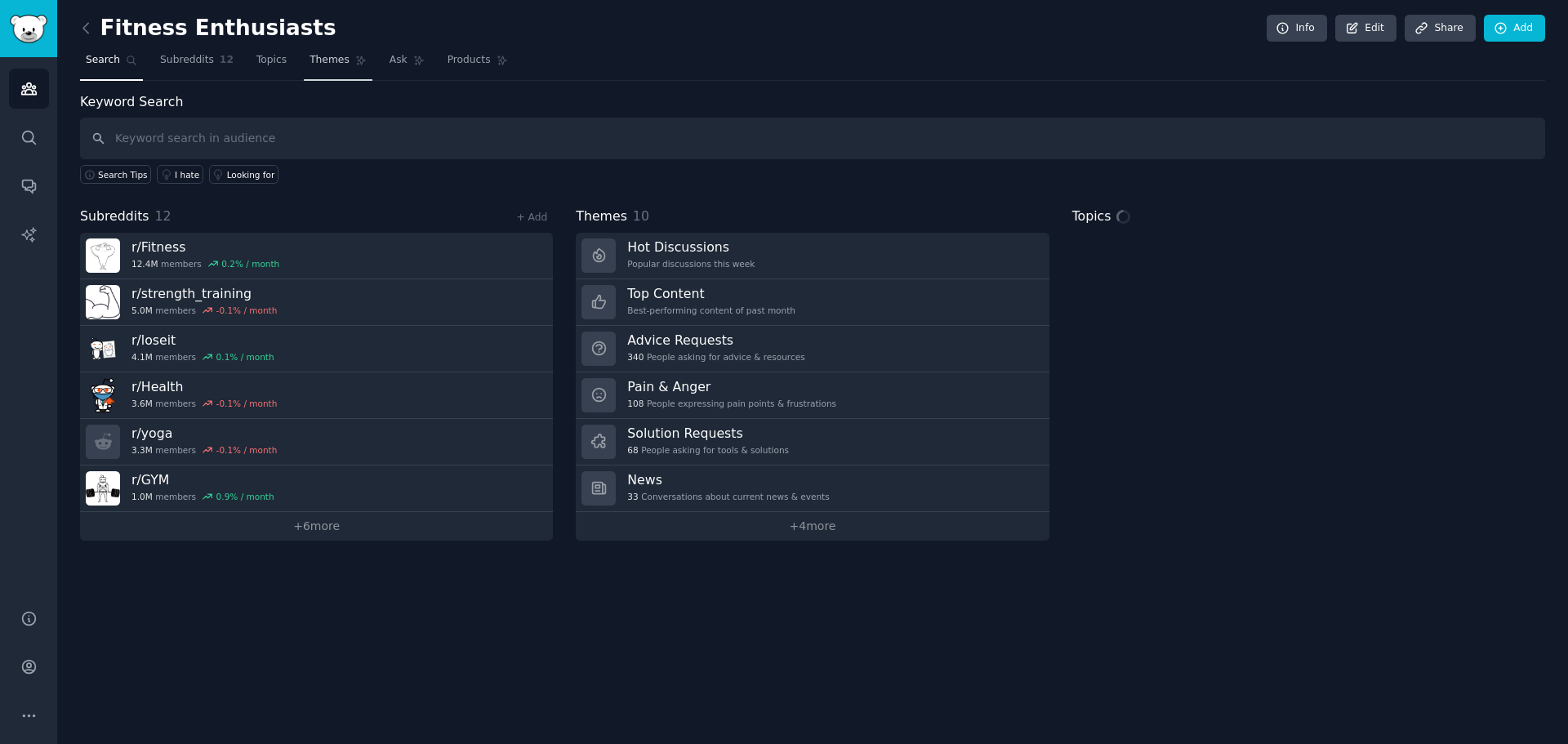
click at [328, 62] on span "Themes" at bounding box center [329, 61] width 40 height 15
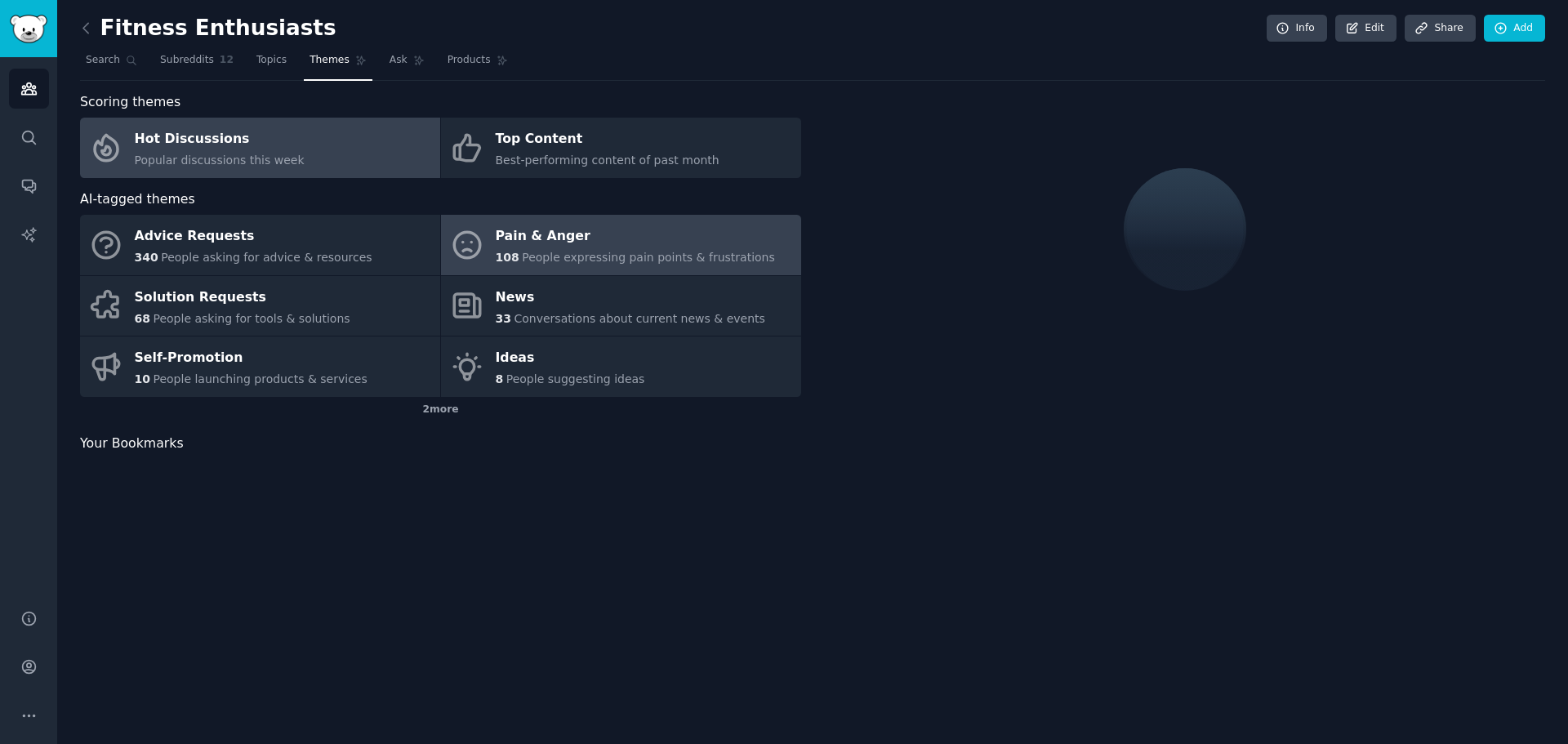
click at [606, 252] on span "People expressing pain points & frustrations" at bounding box center [648, 258] width 253 height 13
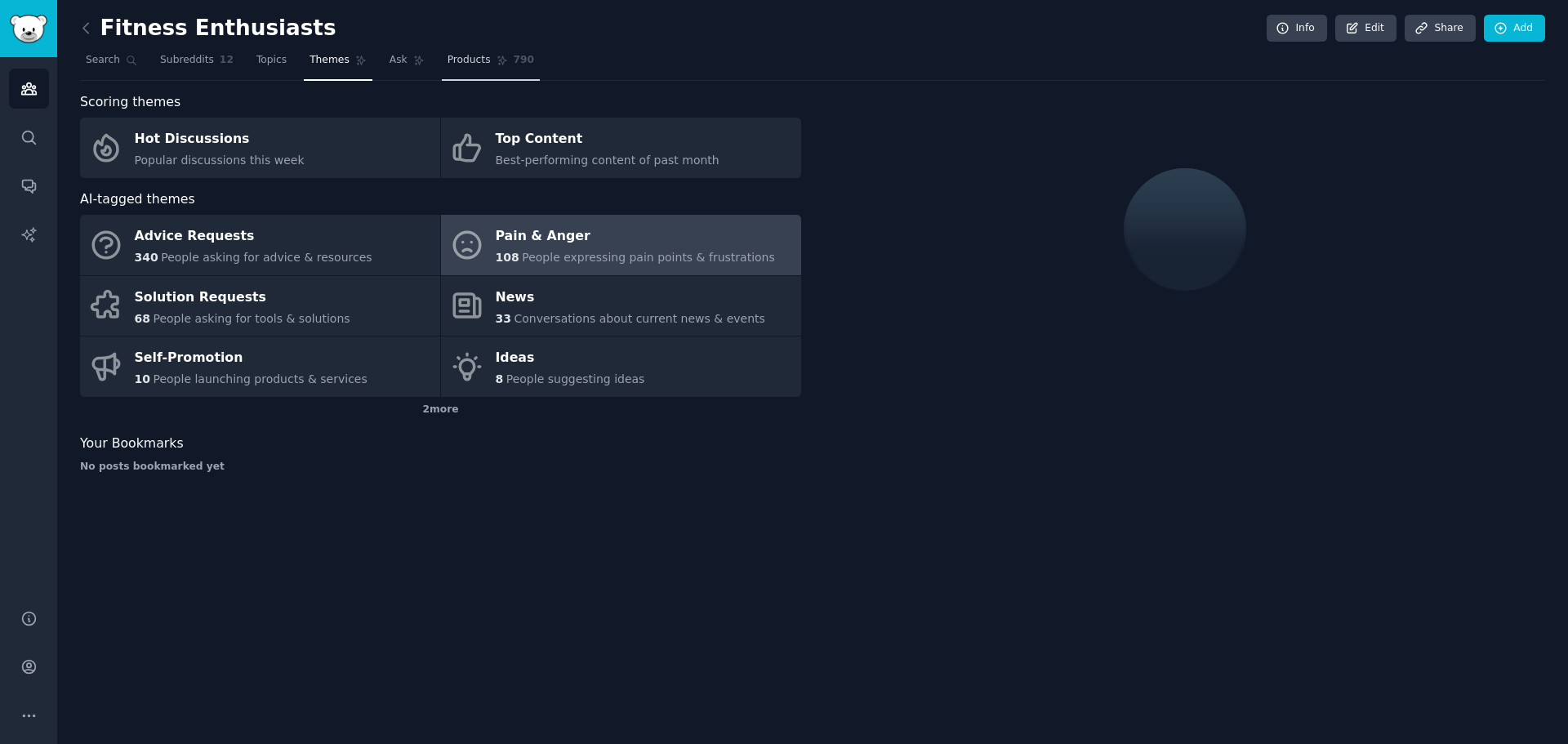
click at [480, 76] on link "Products 790" at bounding box center [490, 64] width 98 height 34
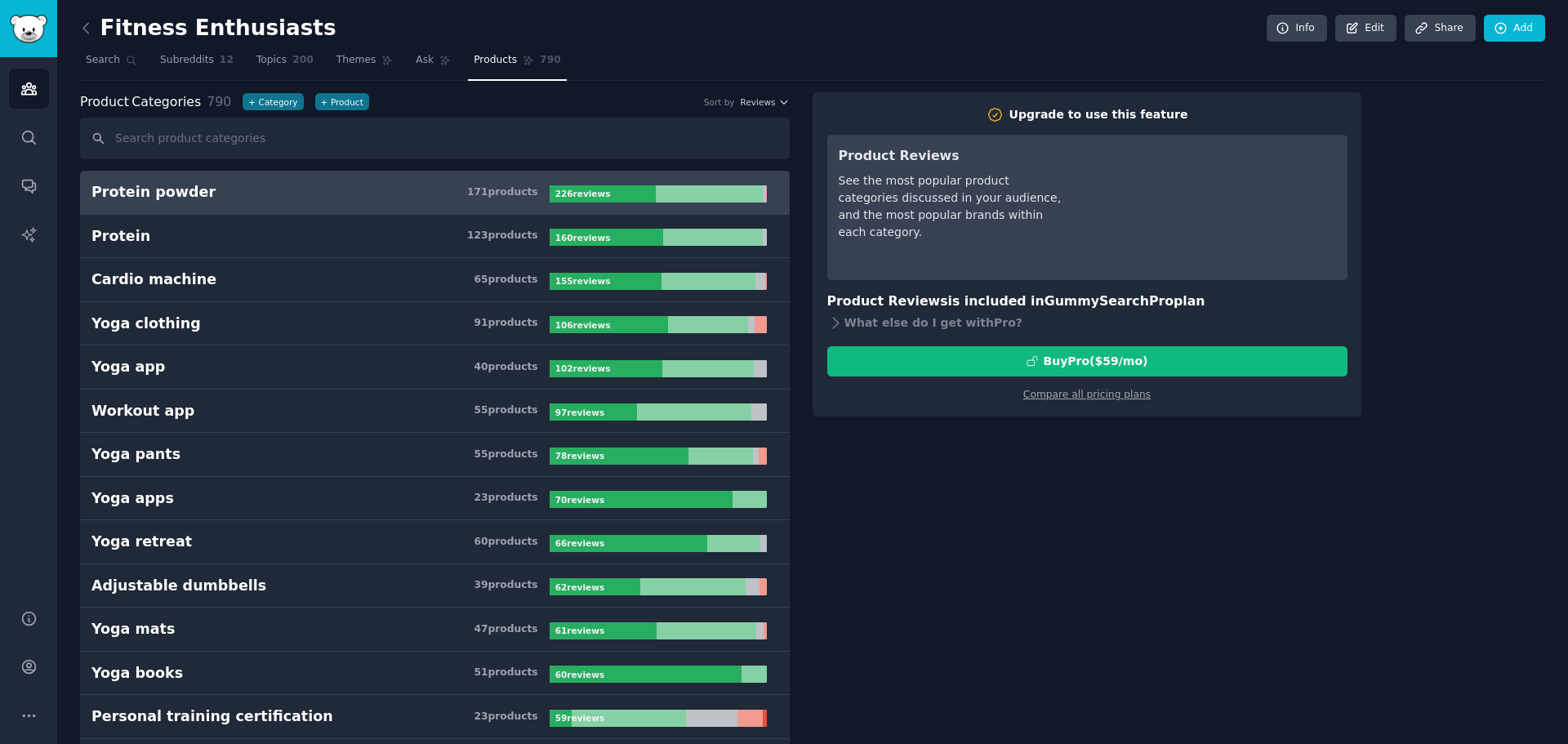
click at [415, 65] on span "Ask" at bounding box center [424, 61] width 18 height 15
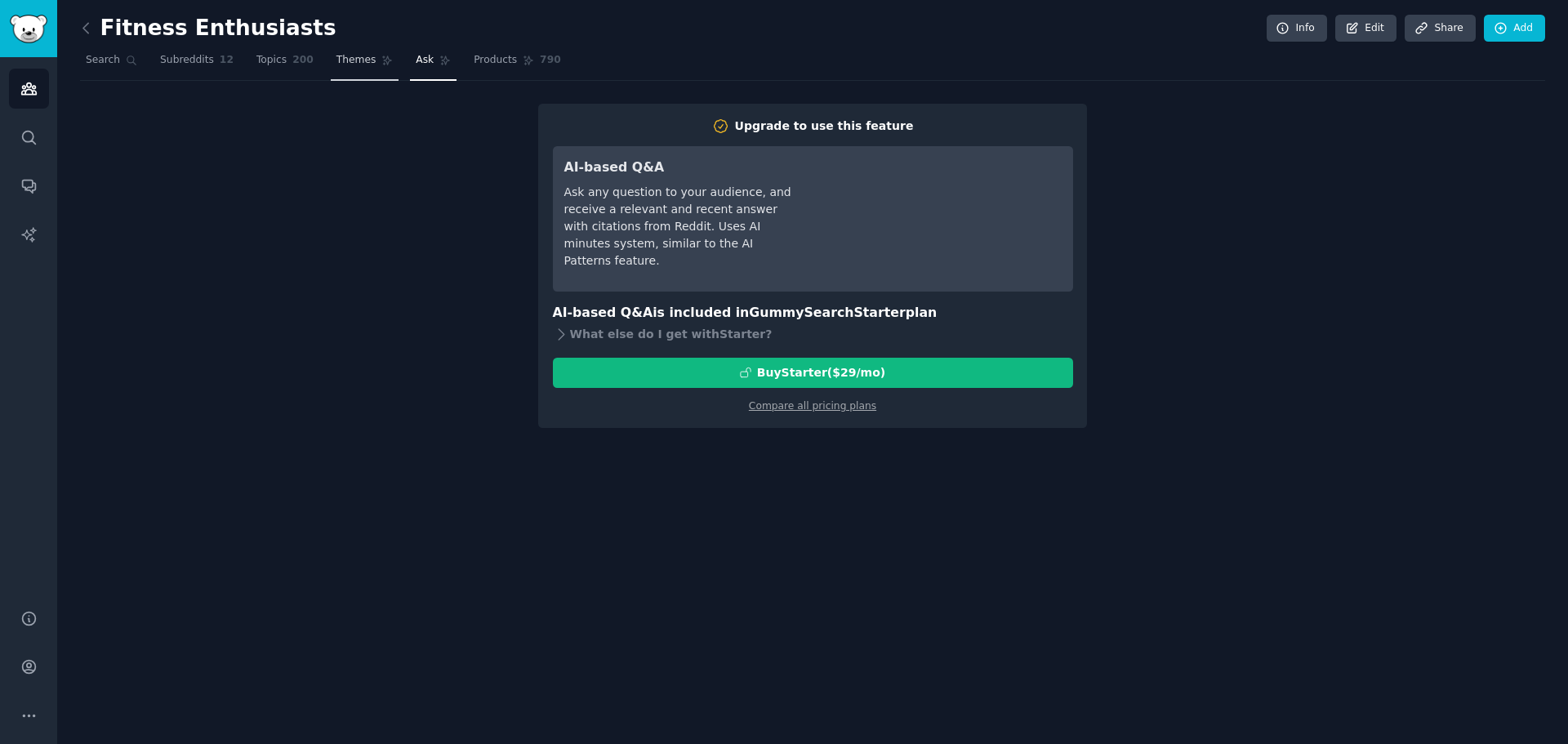
click at [347, 53] on link "Themes" at bounding box center [364, 64] width 68 height 34
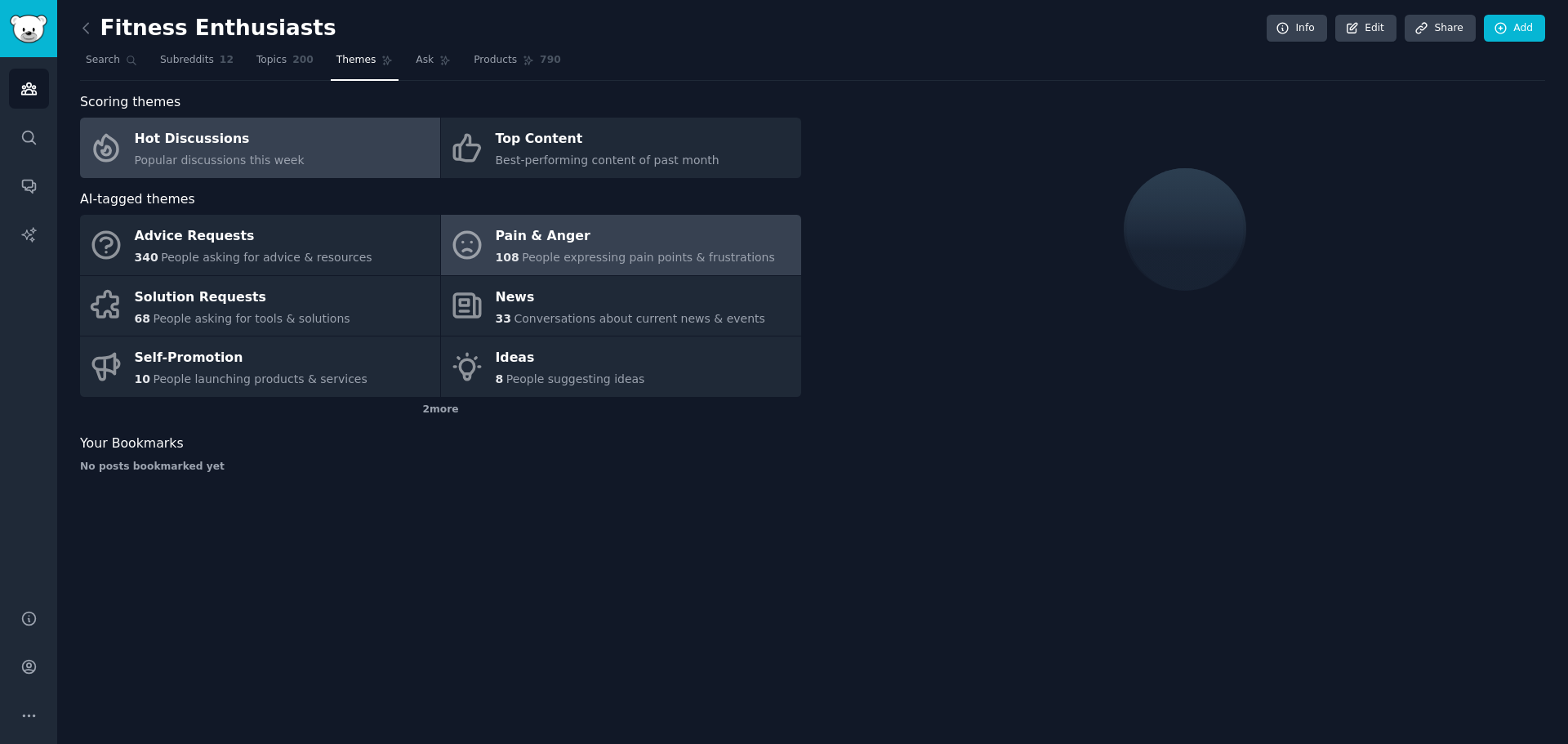
click at [555, 251] on span "People expressing pain points & frustrations" at bounding box center [648, 258] width 253 height 13
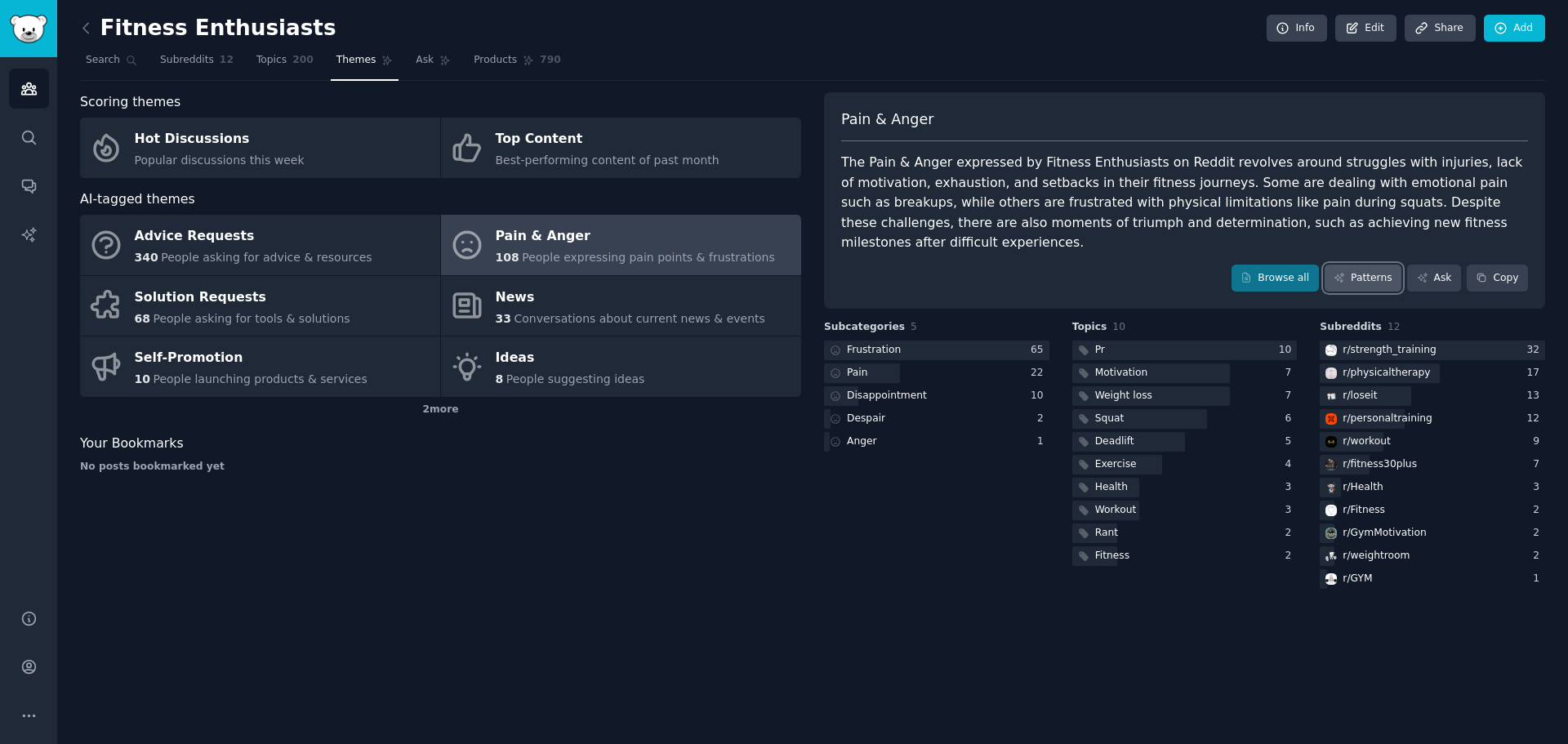
click at [1381, 265] on link "Patterns" at bounding box center [1362, 279] width 77 height 28
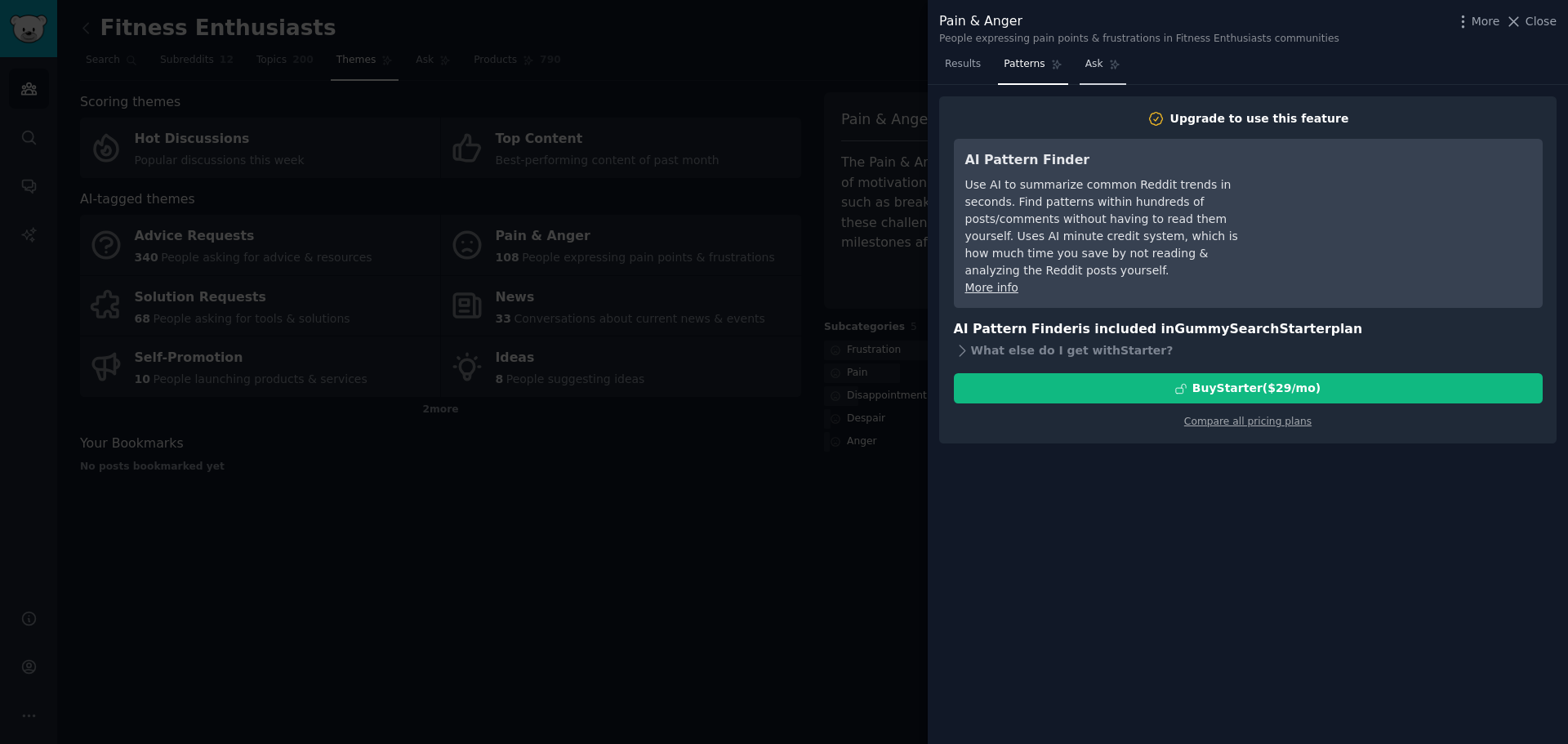
click at [1085, 63] on span "Ask" at bounding box center [1094, 64] width 18 height 15
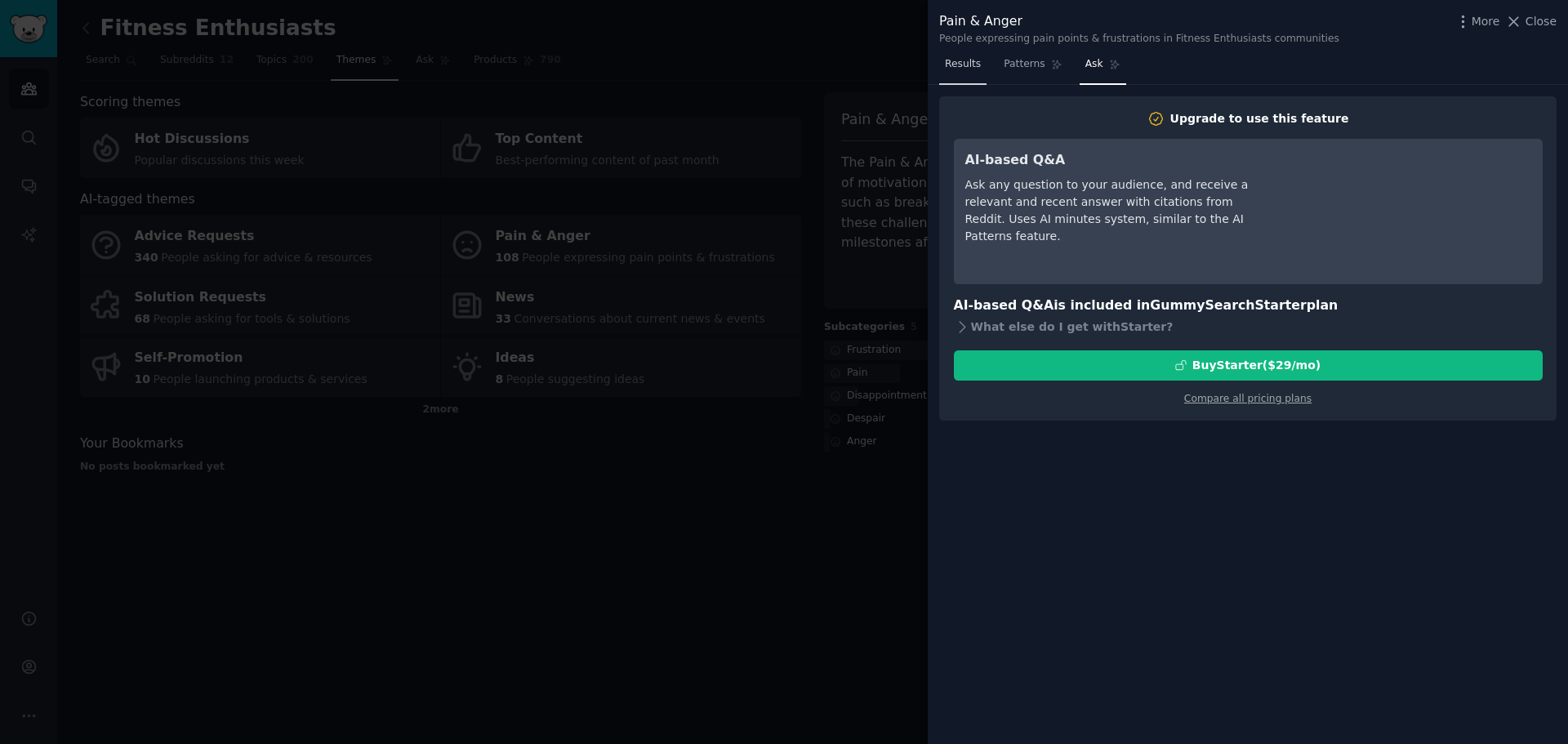
click at [973, 58] on span "Results" at bounding box center [963, 64] width 36 height 15
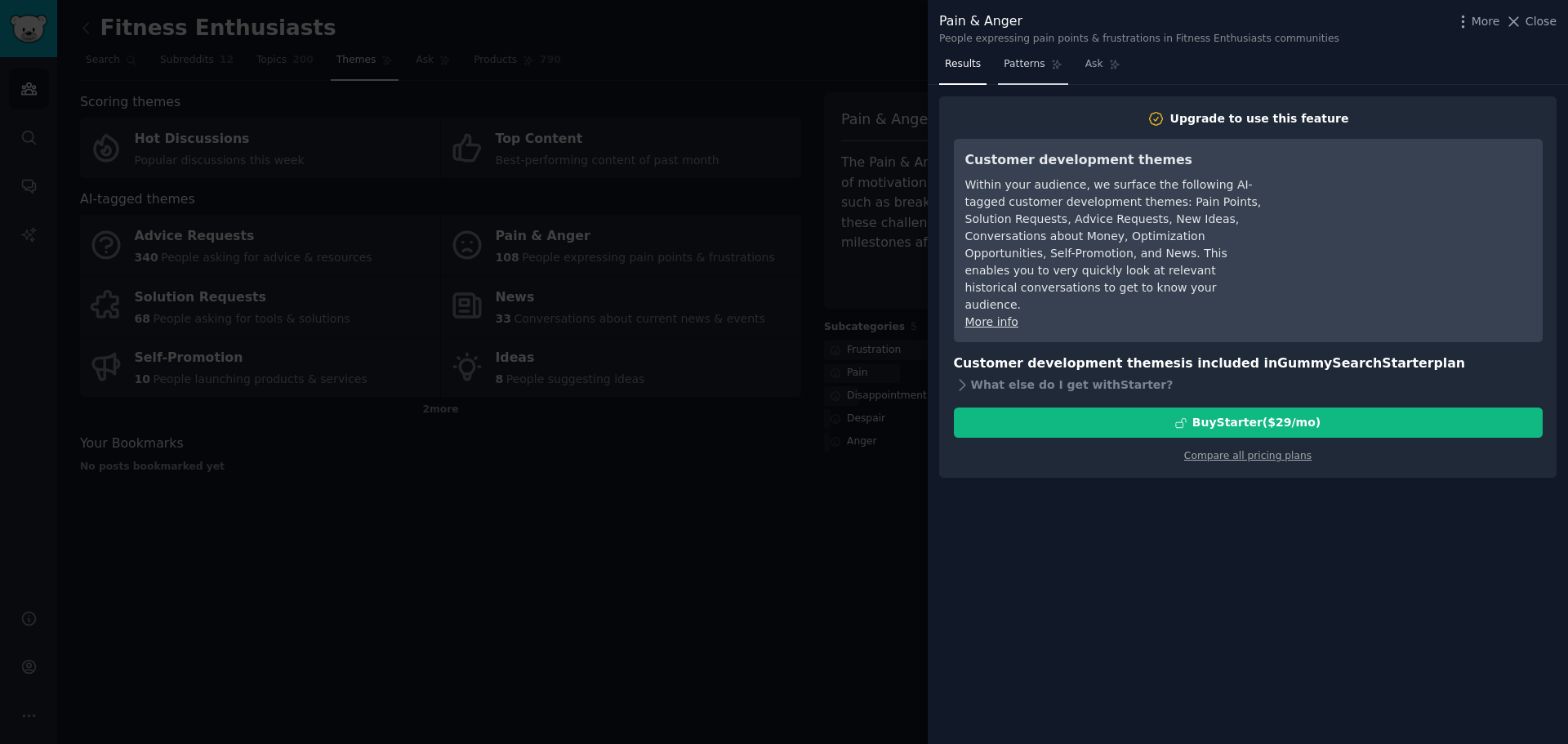
click at [1025, 54] on link "Patterns" at bounding box center [1032, 68] width 69 height 34
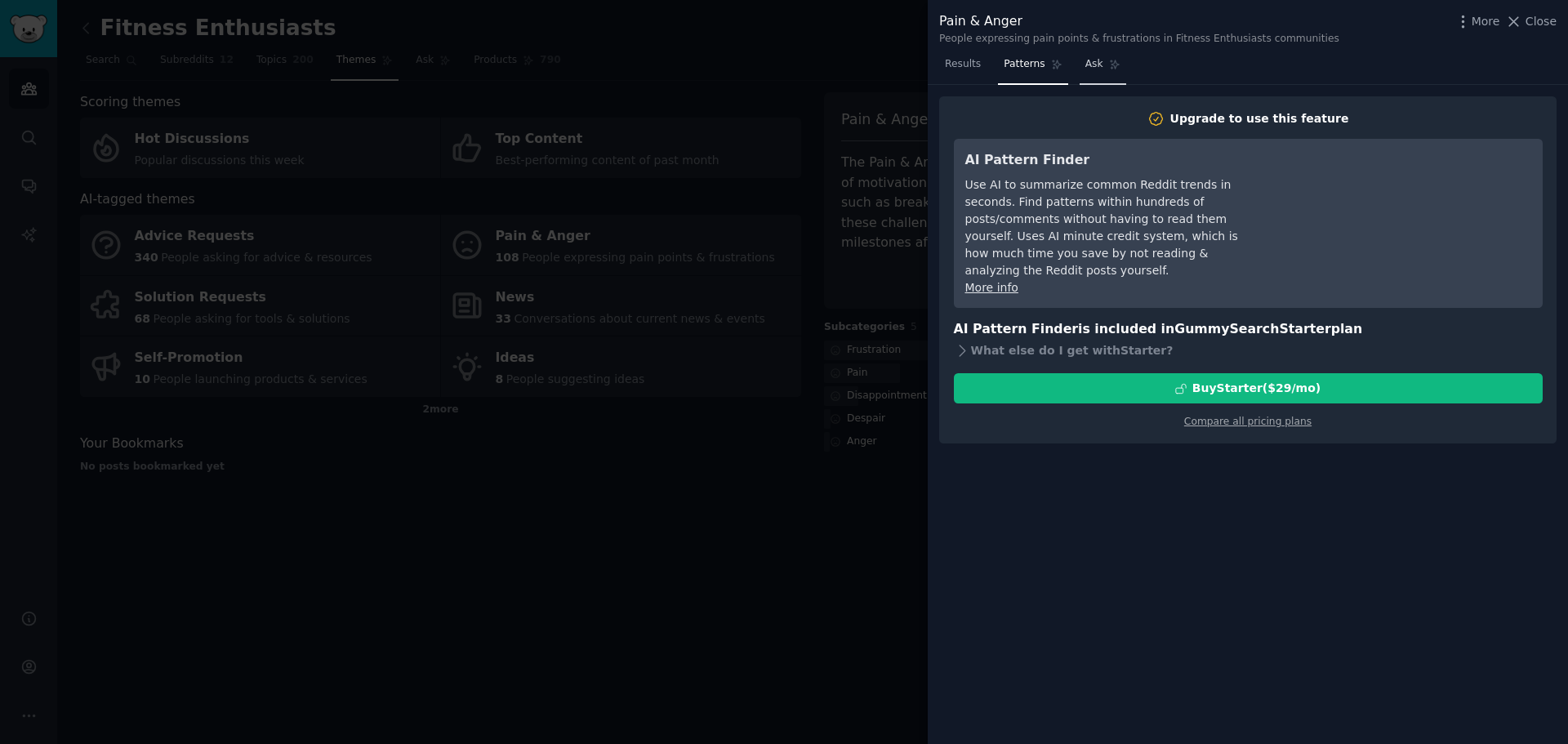
click at [1085, 63] on span "Ask" at bounding box center [1094, 64] width 18 height 15
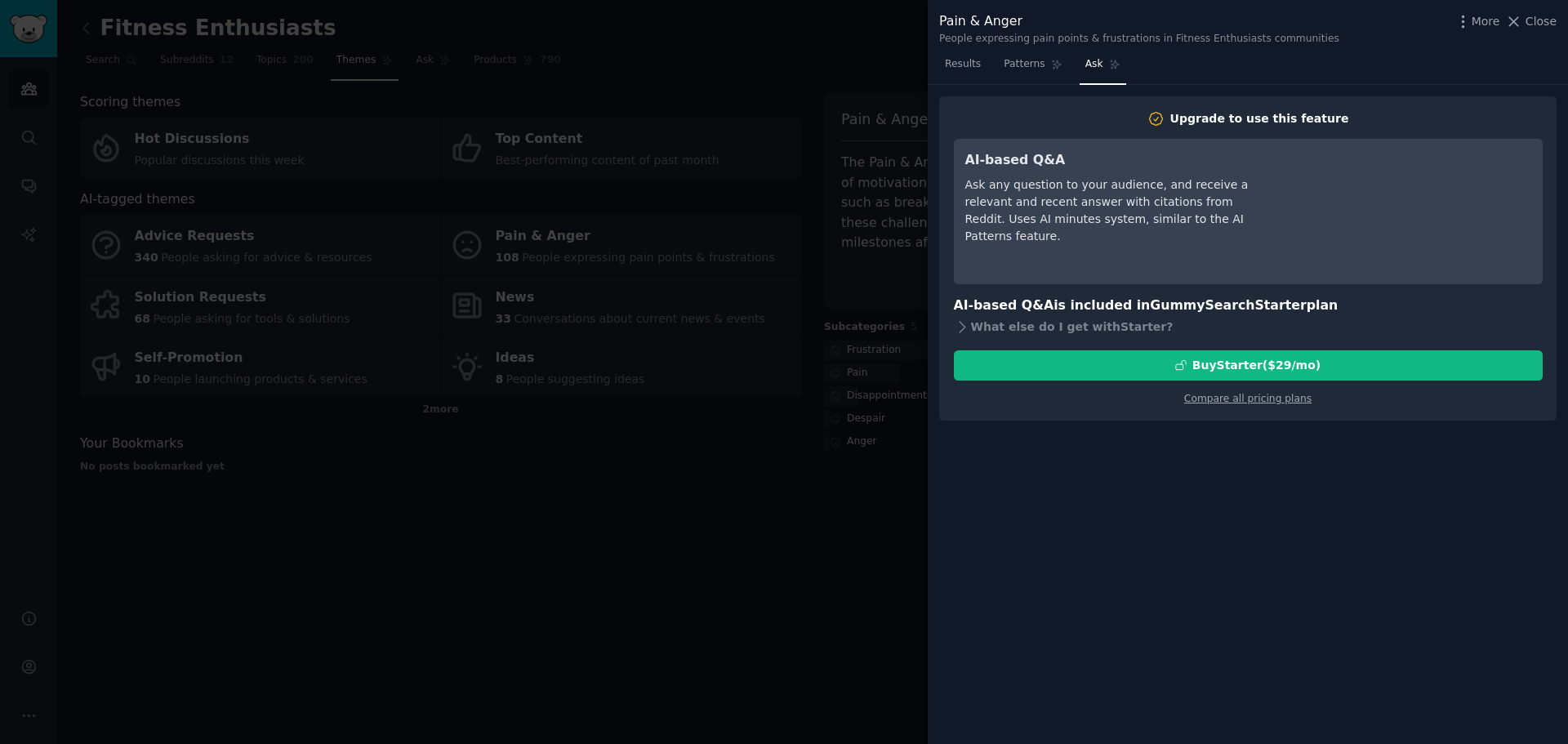
click at [987, 72] on nav "Results Patterns Ask" at bounding box center [1032, 68] width 187 height 34
click at [763, 546] on div at bounding box center [784, 372] width 1568 height 744
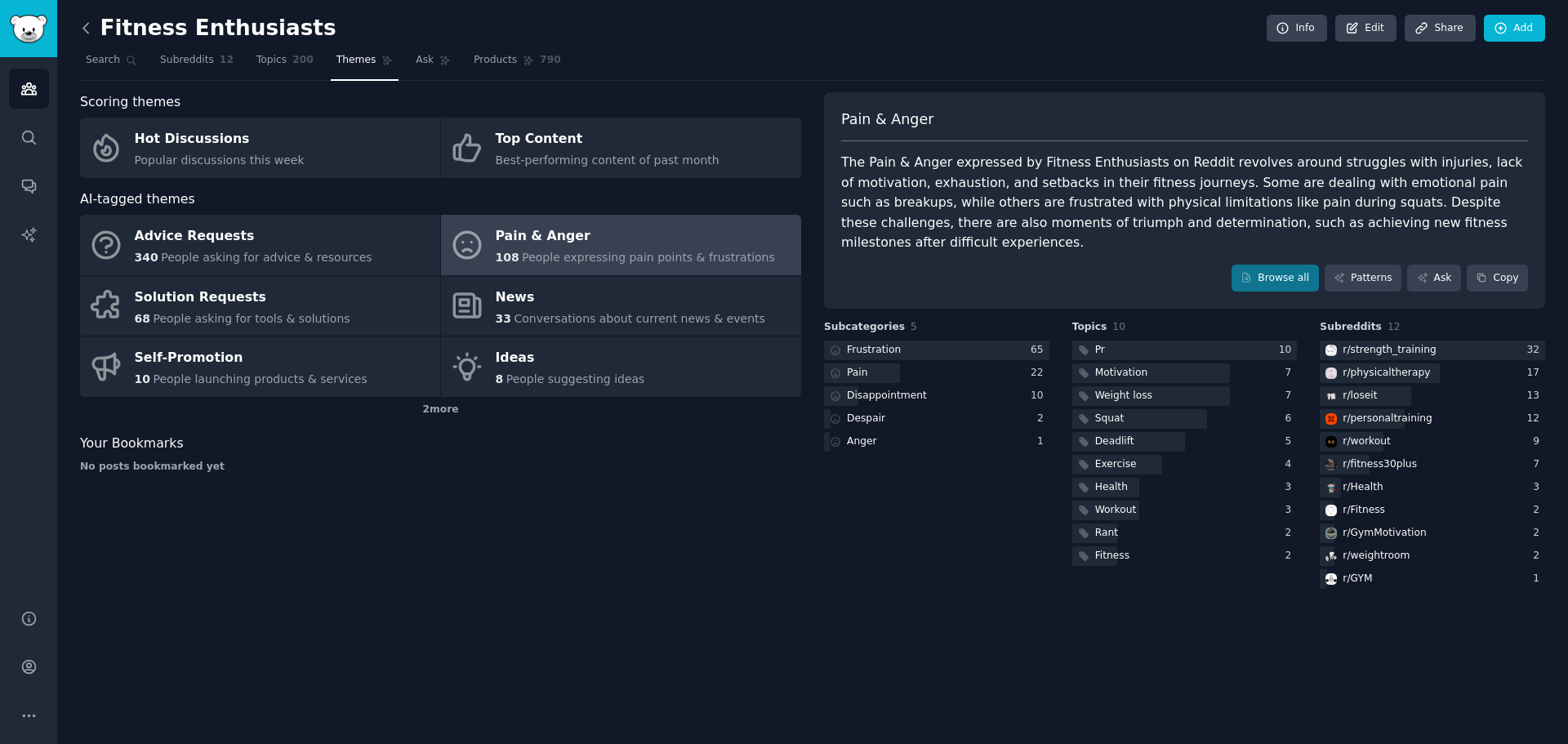
click at [80, 23] on icon at bounding box center [86, 28] width 17 height 17
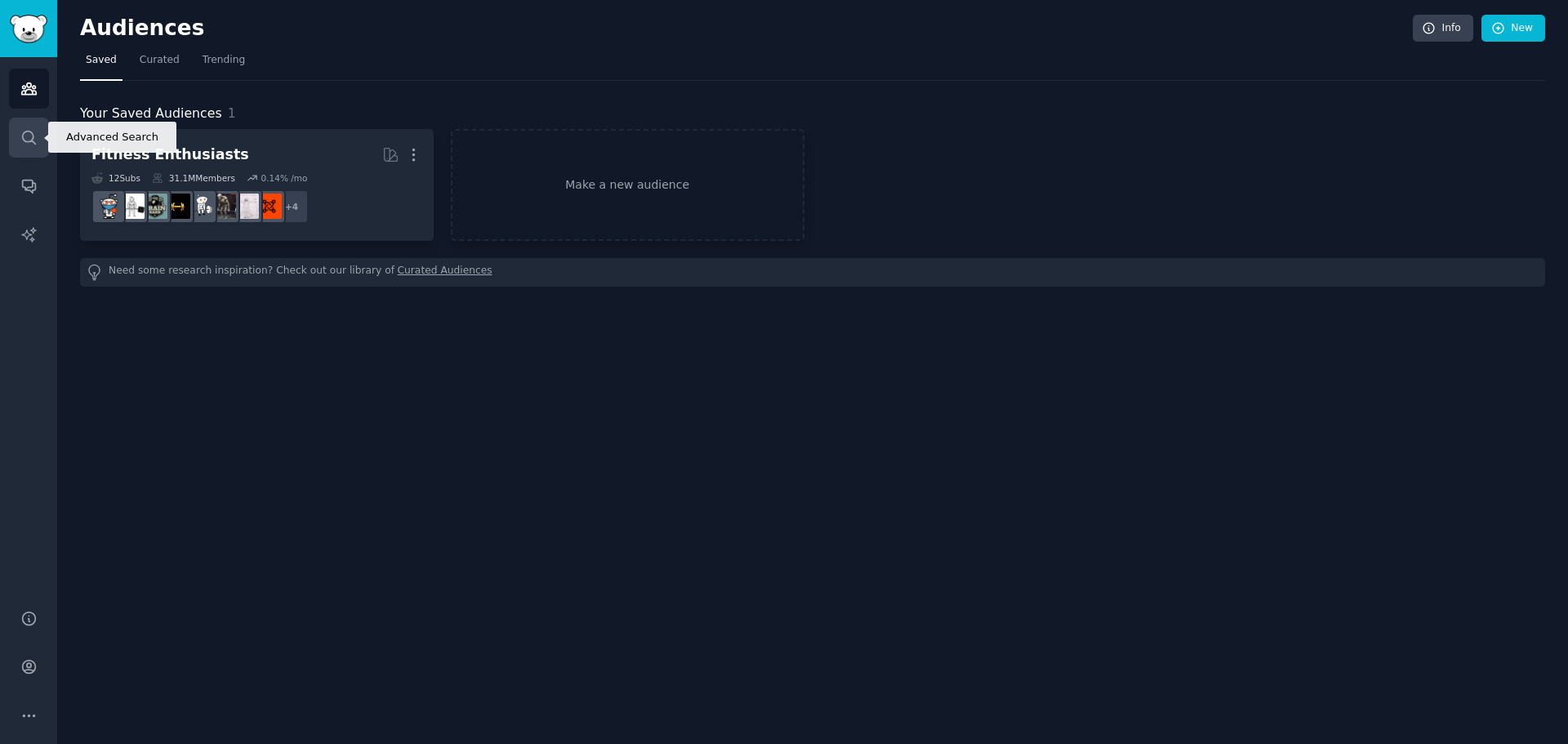
click at [39, 133] on link "Search" at bounding box center [29, 137] width 40 height 40
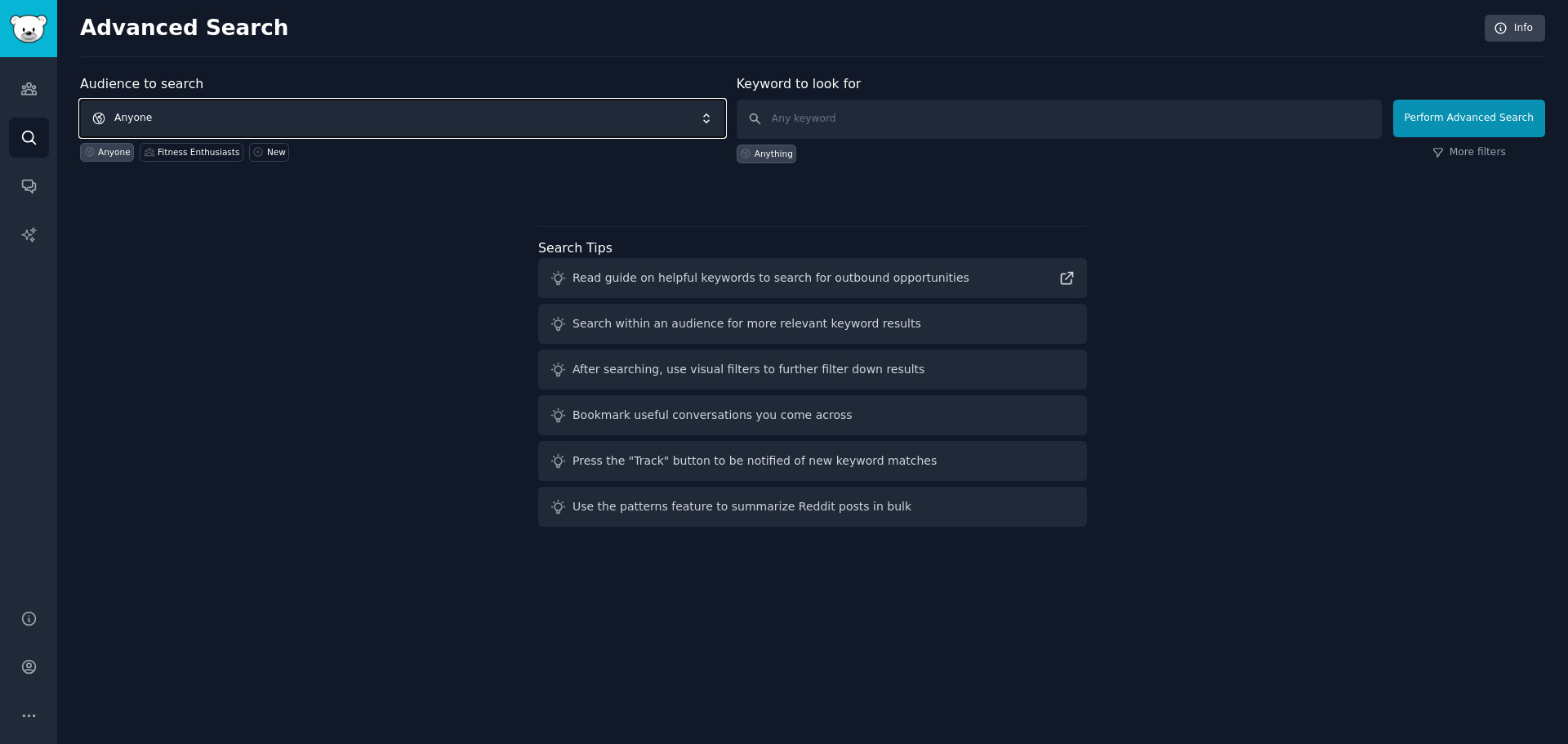
click at [368, 113] on span "Anyone" at bounding box center [402, 119] width 645 height 38
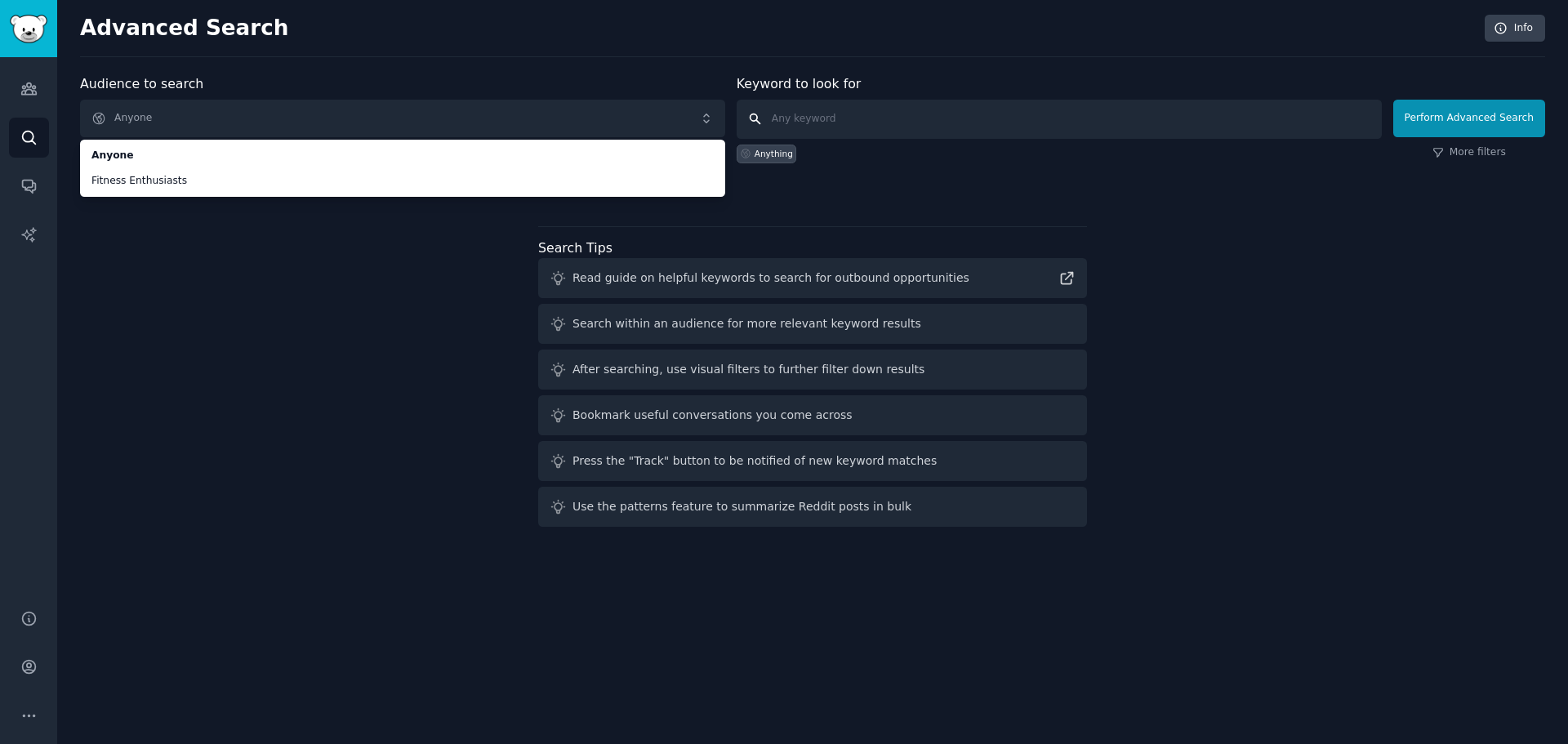
click at [817, 121] on input "text" at bounding box center [1059, 119] width 645 height 40
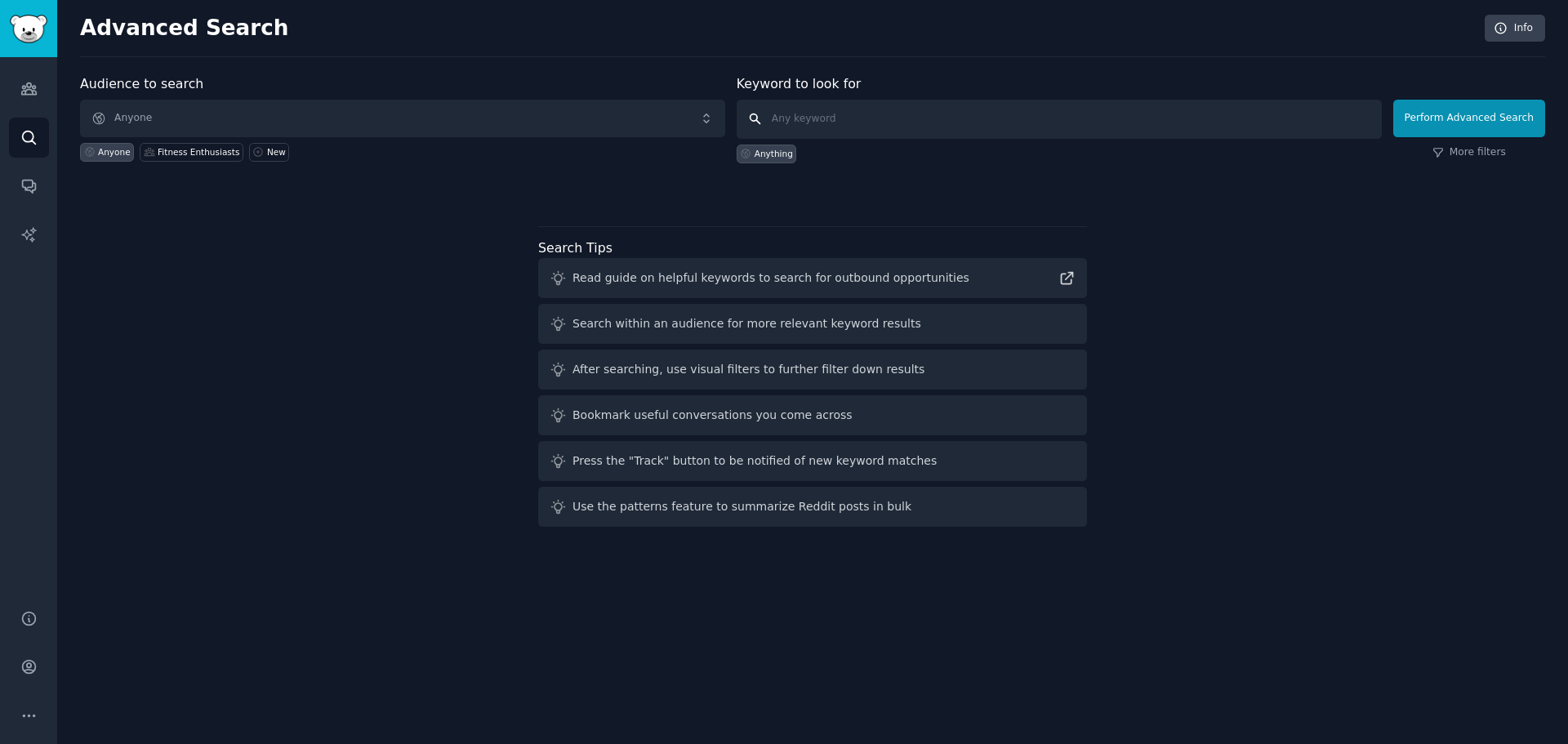
paste input "frustration"
type input "frustration"
click at [1445, 126] on button "Perform Advanced Search" at bounding box center [1468, 119] width 152 height 38
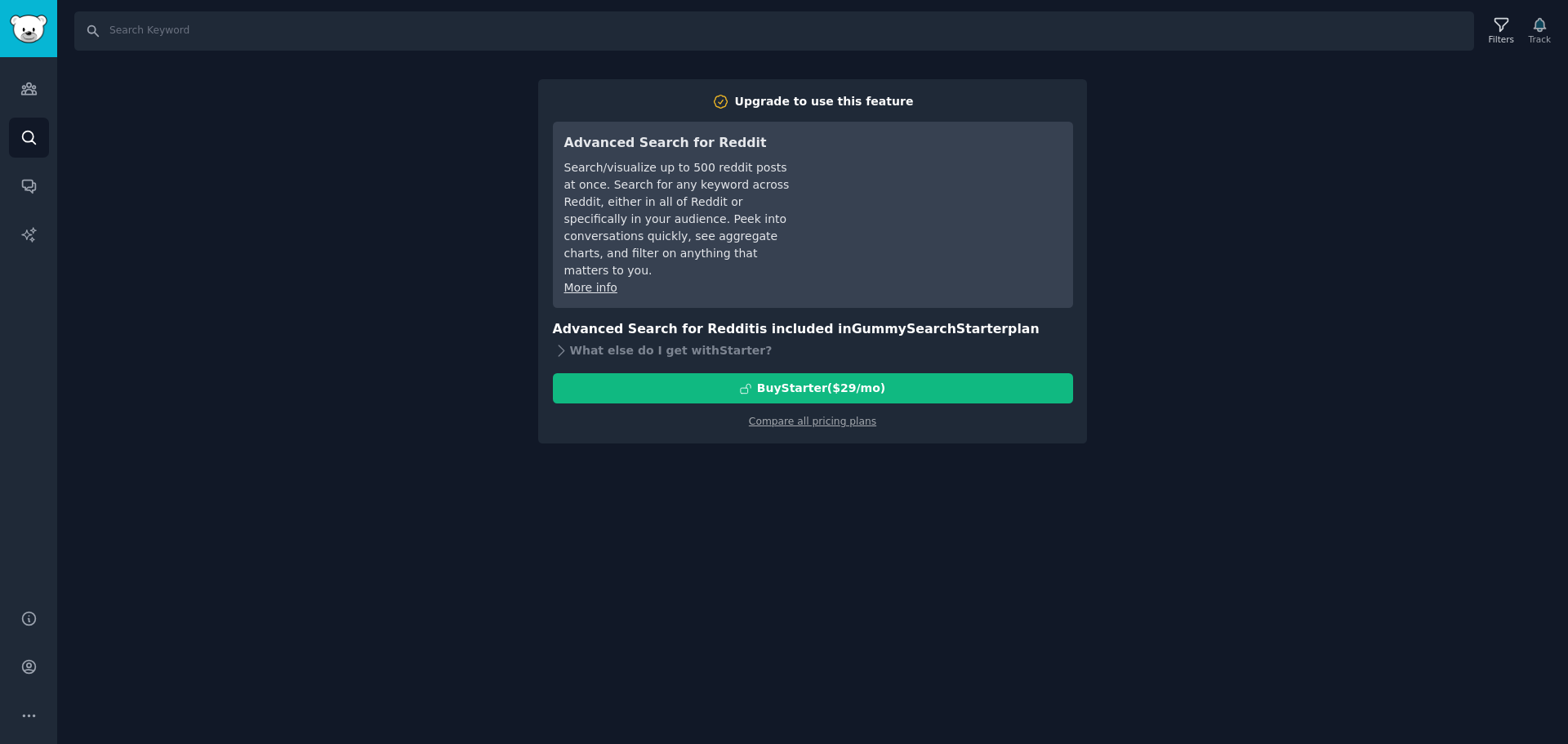
click at [721, 644] on div "Search Filters Track Upgrade to use this feature Advanced Search for Reddit Sea…" at bounding box center [812, 372] width 1510 height 744
click at [19, 196] on link "Conversations" at bounding box center [29, 185] width 40 height 40
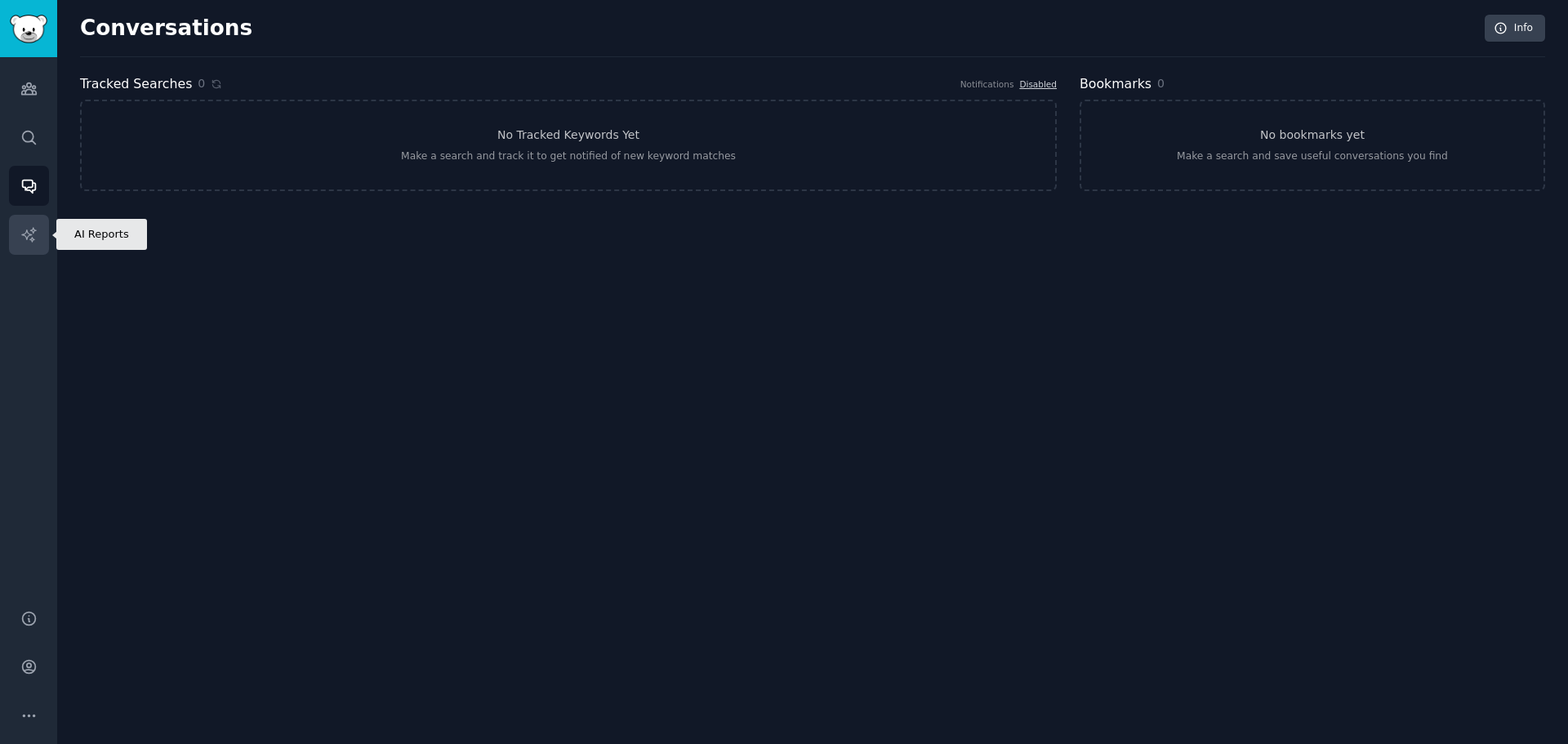
click at [41, 239] on link "AI Reports" at bounding box center [29, 235] width 40 height 40
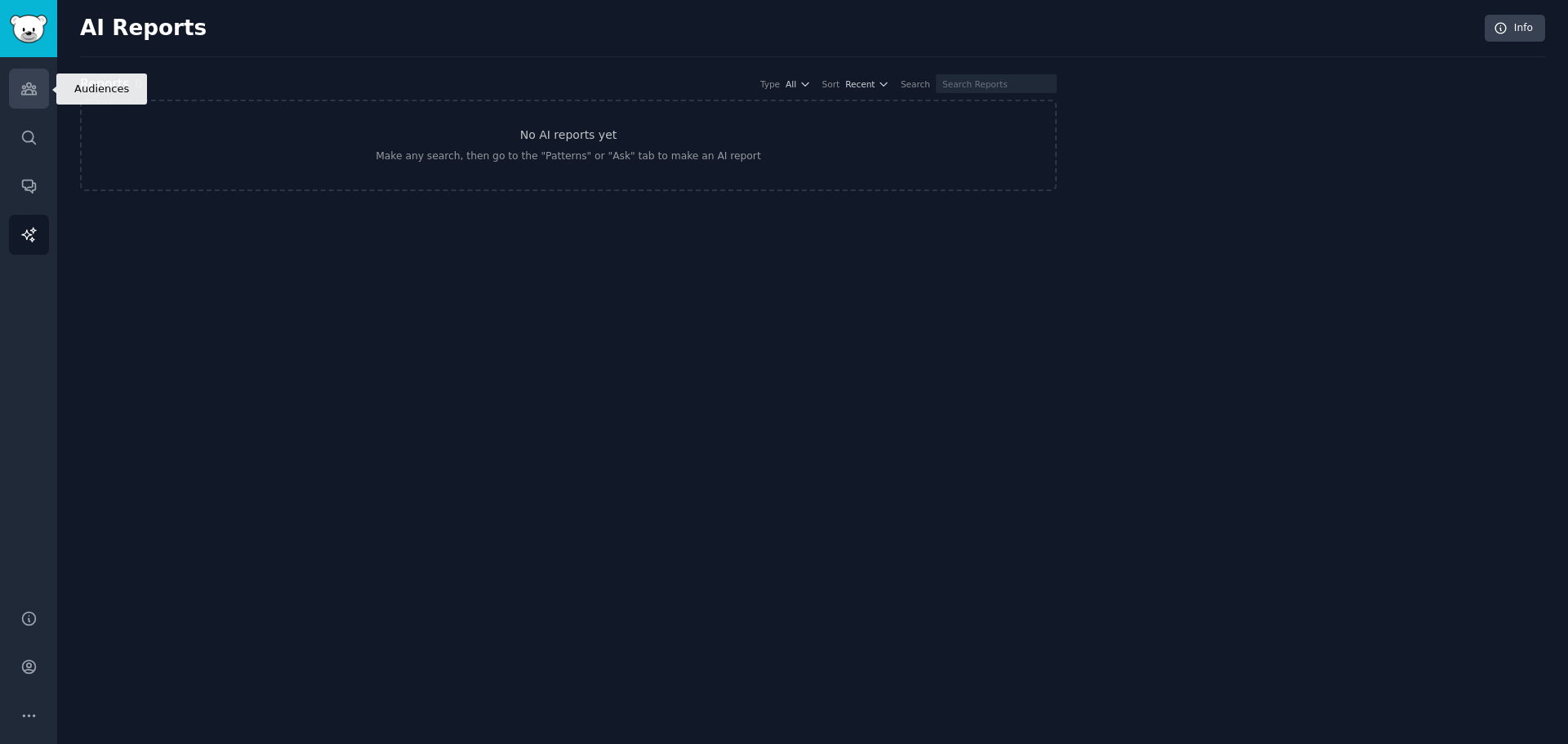
click at [27, 89] on icon "Sidebar" at bounding box center [29, 89] width 15 height 12
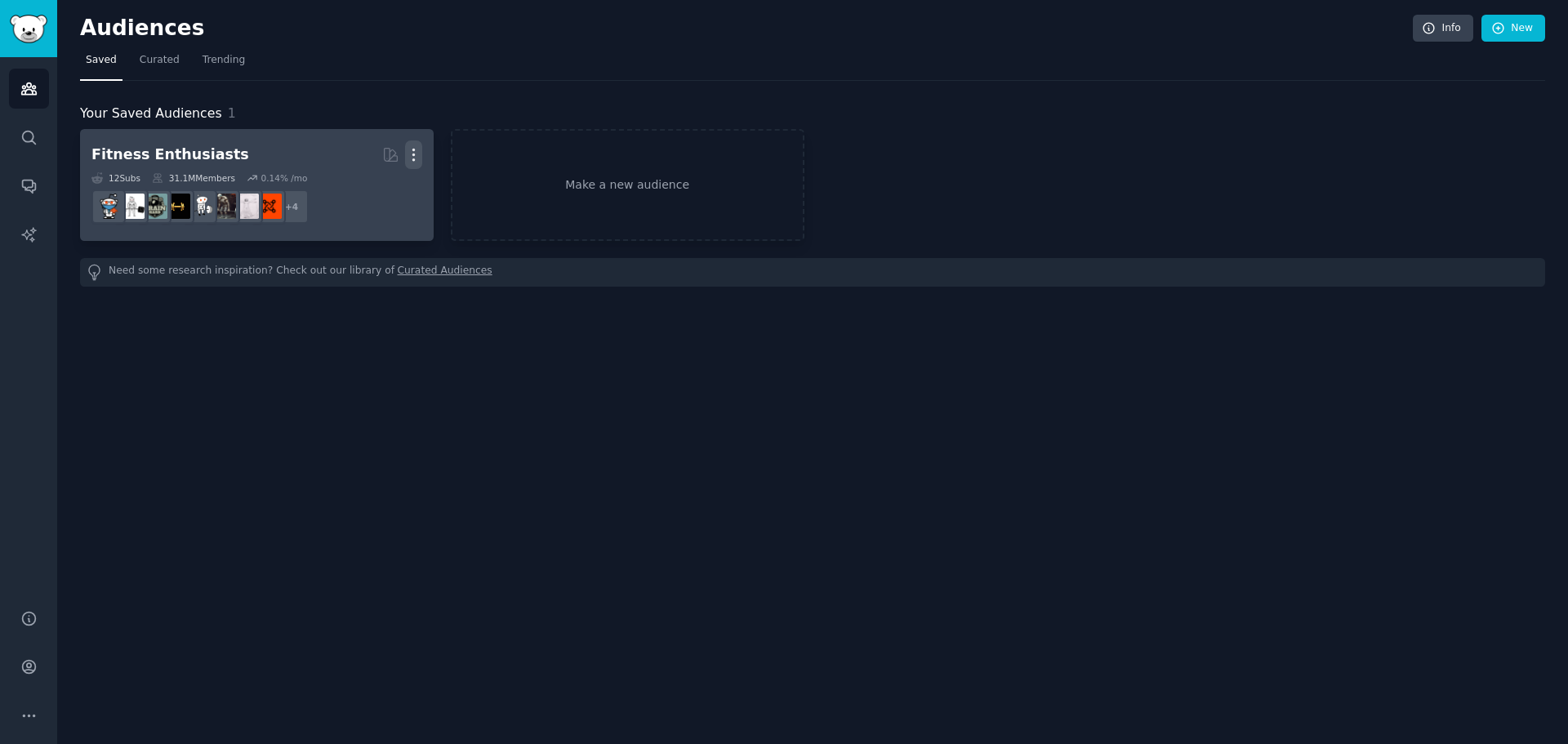
click at [415, 158] on icon "button" at bounding box center [413, 155] width 17 height 17
click at [383, 179] on div "Delete" at bounding box center [357, 189] width 77 height 35
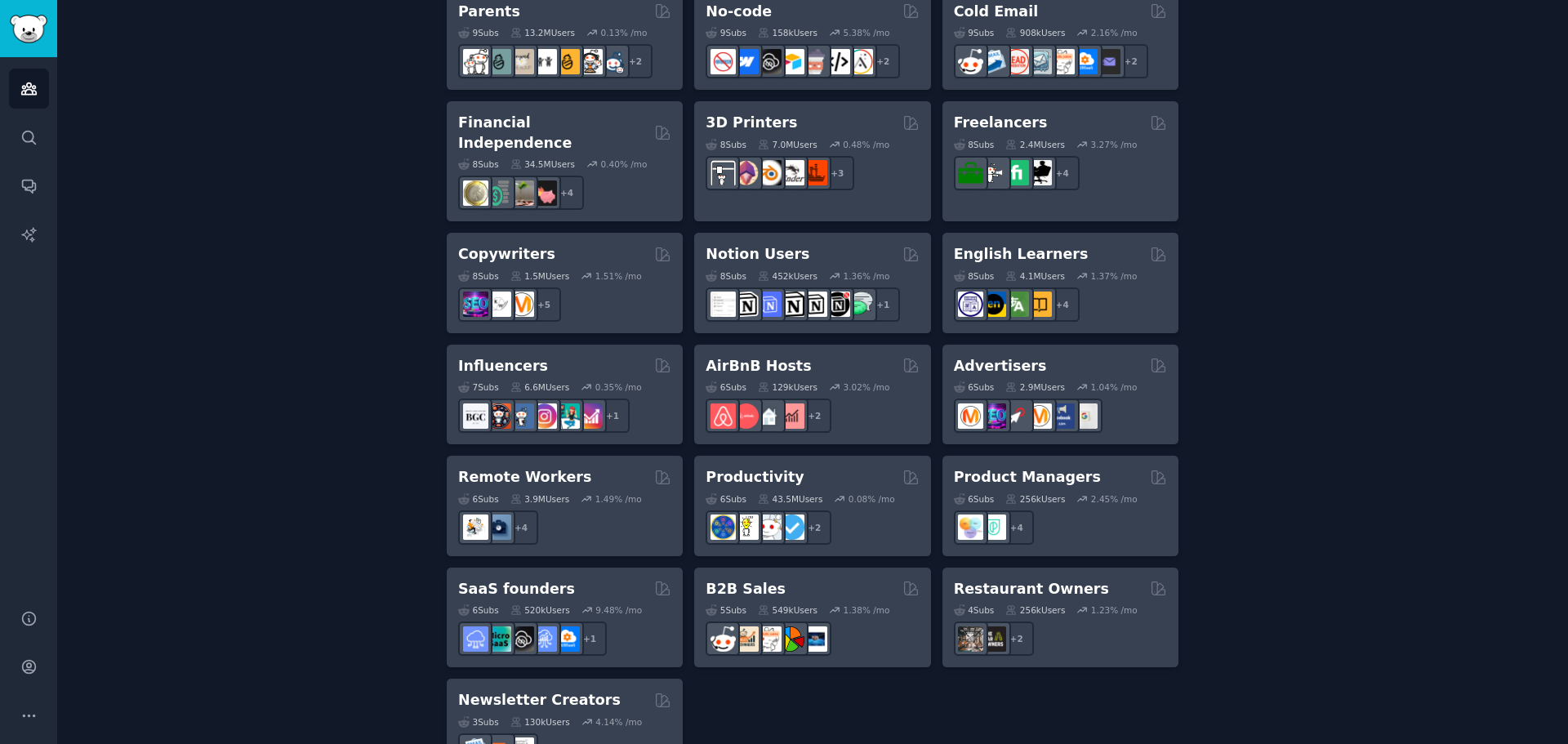
scroll to position [1141, 0]
